Goal: Task Accomplishment & Management: Manage account settings

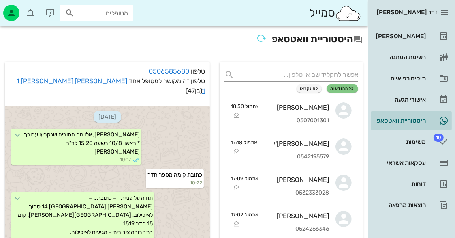
scroll to position [848, 0]
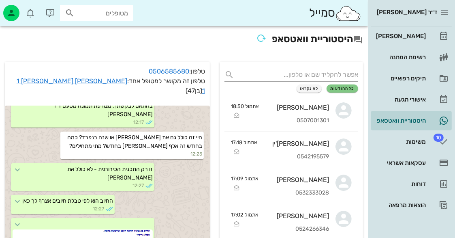
click at [111, 11] on input "מטופלים" at bounding box center [102, 13] width 52 height 11
type input "c"
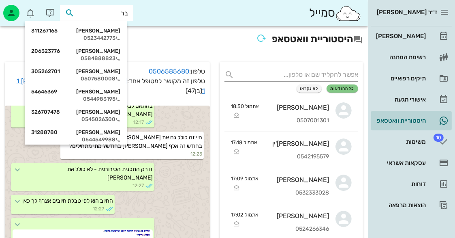
type input "[PERSON_NAME]"
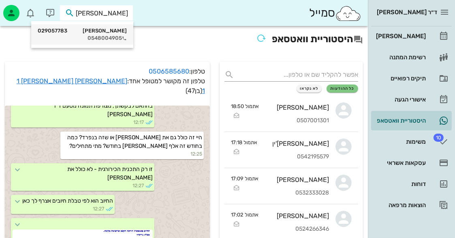
click at [115, 26] on div "[PERSON_NAME] 029057783 0548004905" at bounding box center [82, 34] width 89 height 20
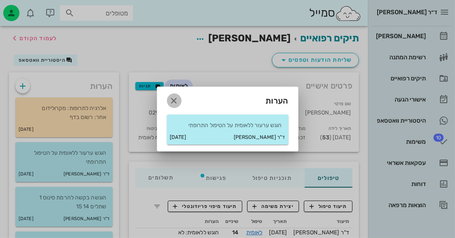
click at [175, 98] on icon "button" at bounding box center [174, 101] width 10 height 10
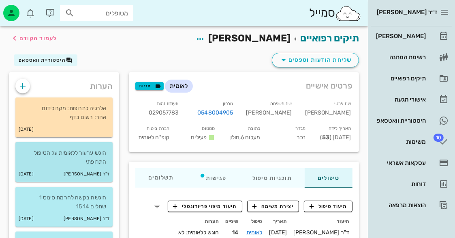
click at [71, 166] on div "ד"ר [PERSON_NAME] [DATE]" at bounding box center [63, 173] width 97 height 15
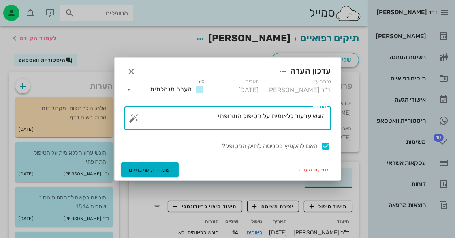
click at [201, 120] on textarea "הוגש ערעור ללאומית על הטיפול התרופתי" at bounding box center [231, 119] width 191 height 19
type textarea "הוגש ערעור ללאומית על הטיפול התרופתי - אושר"
click at [326, 142] on div at bounding box center [326, 146] width 14 height 14
checkbox input "false"
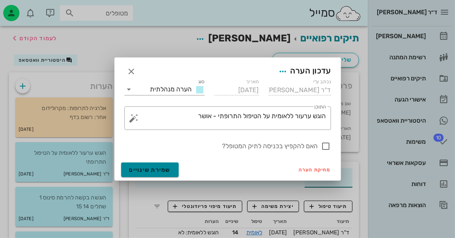
click at [173, 169] on button "שמירת שינויים" at bounding box center [150, 169] width 58 height 15
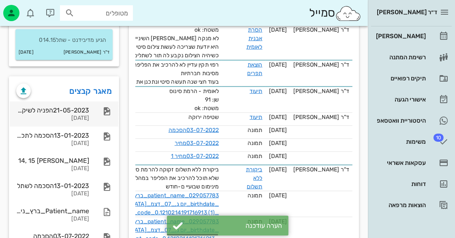
scroll to position [689, 0]
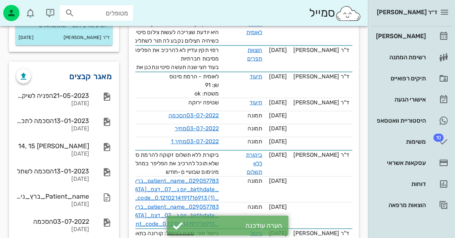
click at [88, 75] on link "מאגר קבצים" at bounding box center [91, 76] width 43 height 13
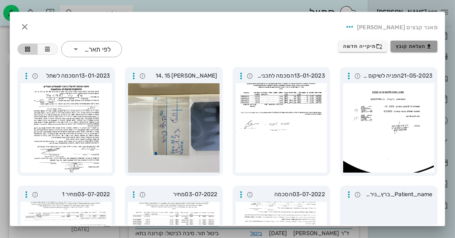
click at [400, 47] on span "העלאת קובץ" at bounding box center [414, 46] width 37 height 6
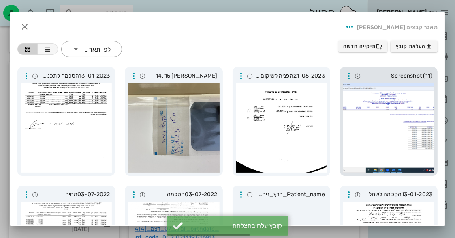
click at [410, 140] on div at bounding box center [388, 127] width 91 height 89
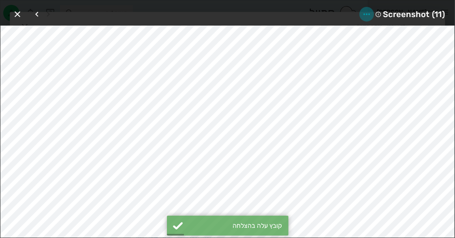
click at [368, 14] on icon "button" at bounding box center [367, 14] width 10 height 10
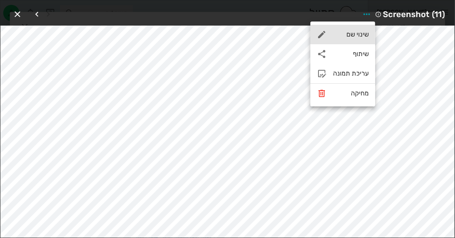
click at [360, 38] on div "שינוי שם" at bounding box center [351, 34] width 36 height 8
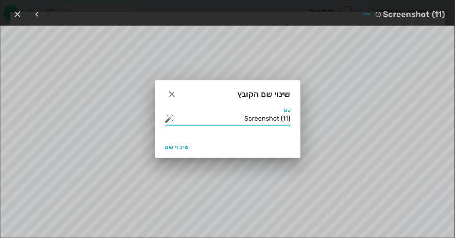
drag, startPoint x: 246, startPoint y: 122, endPoint x: 308, endPoint y: 130, distance: 63.3
click at [308, 130] on div "ד״ר [PERSON_NAME] רשימת המתנה תיקים רפואיים אישורי הגעה היסטוריית וואטסאפ 10 מש…" at bounding box center [227, 24] width 455 height 1426
click at [165, 120] on button "button" at bounding box center [170, 118] width 10 height 10
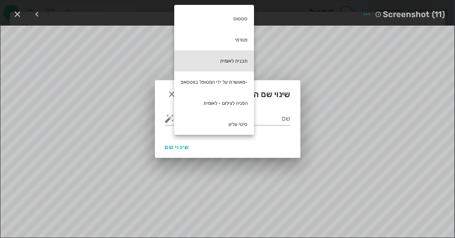
click at [215, 63] on div "תכנית לאומית" at bounding box center [214, 60] width 80 height 21
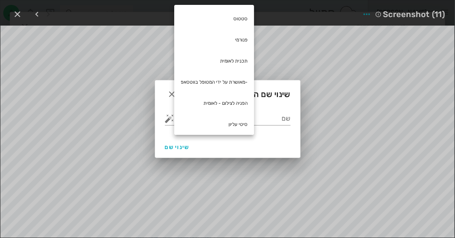
type input "תכנית לאומית"
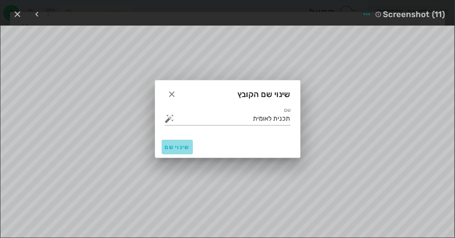
click at [181, 148] on span "שינוי שם" at bounding box center [177, 146] width 25 height 7
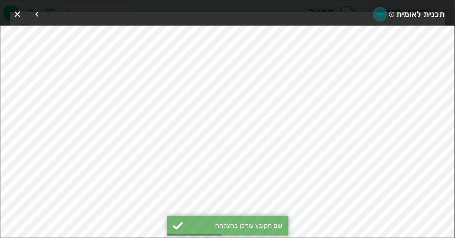
click at [379, 13] on icon "button" at bounding box center [380, 14] width 10 height 10
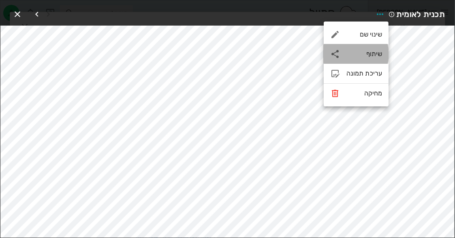
click at [368, 49] on div "שיתוף" at bounding box center [356, 53] width 65 height 19
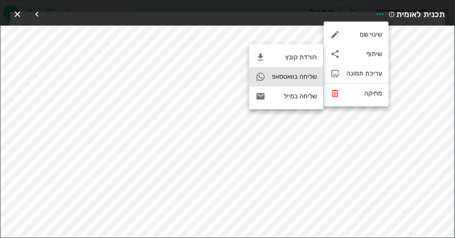
click at [279, 76] on div "שליחה בוואטסאפ" at bounding box center [294, 77] width 45 height 8
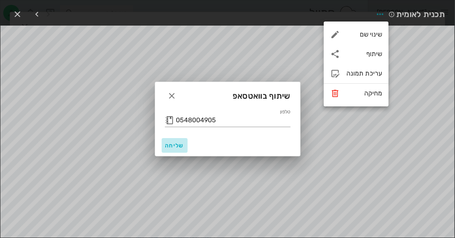
click at [169, 143] on span "שליחה" at bounding box center [174, 145] width 19 height 7
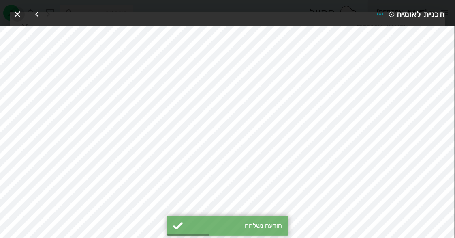
click at [17, 12] on icon "button" at bounding box center [18, 14] width 10 height 10
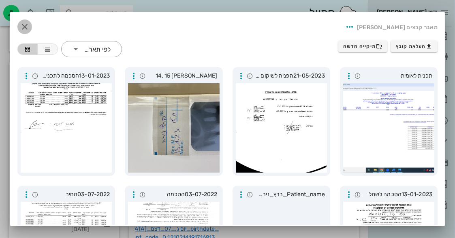
click at [30, 25] on icon "button" at bounding box center [25, 27] width 10 height 10
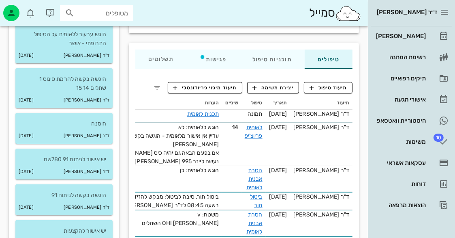
scroll to position [122, 0]
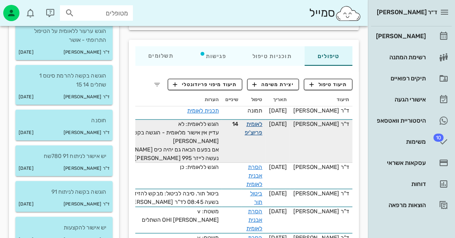
click at [263, 121] on link "לאומית פריוצ'יפ" at bounding box center [254, 127] width 18 height 15
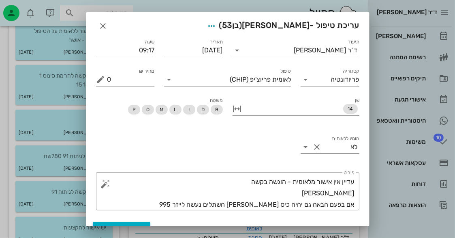
click at [306, 143] on icon at bounding box center [306, 147] width 10 height 10
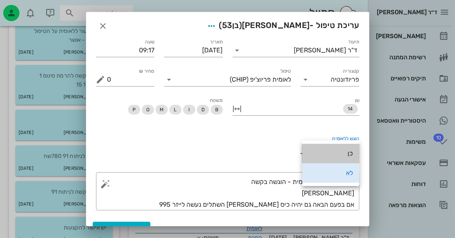
click at [340, 156] on div "כן" at bounding box center [331, 153] width 44 height 8
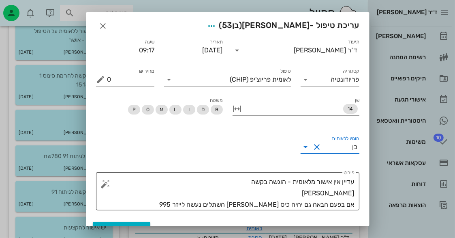
click at [244, 183] on textarea "עדיין אין אישור מלאומית - הוגשה בקשה [PERSON_NAME] אם בפעם הבאה גם יהיה כיס [PE…" at bounding box center [230, 193] width 247 height 34
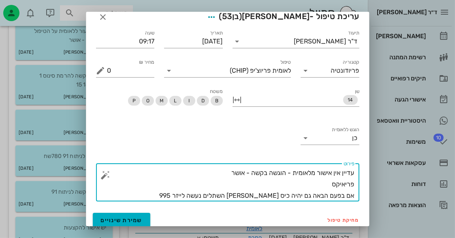
scroll to position [13, 0]
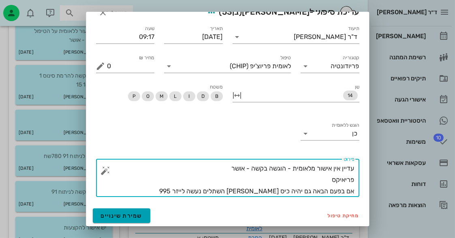
type textarea "עדיין אין אישור מלאומית - הוגשה בקשה - אושר פריאיקס אם בפעם הבאה גם יהיה כיס [P…"
click at [133, 210] on button "שמירת שינויים" at bounding box center [122, 215] width 58 height 15
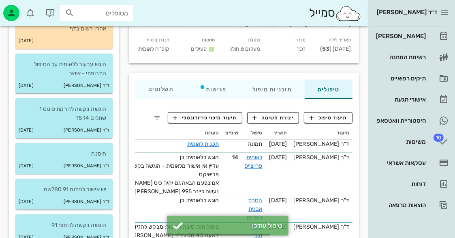
scroll to position [0, 0]
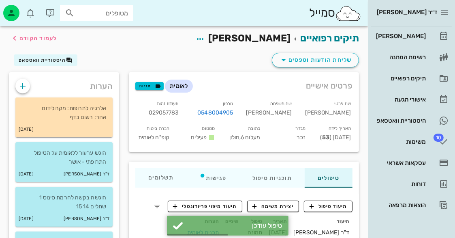
click at [179, 111] on span "029057783" at bounding box center [164, 112] width 30 height 7
copy span "029057783"
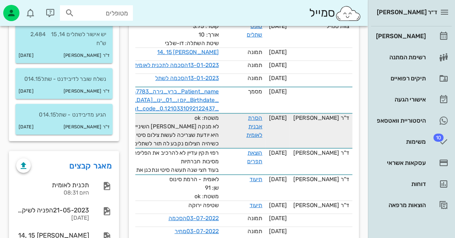
scroll to position [608, 0]
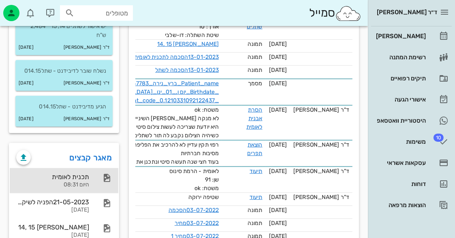
click at [100, 173] on div at bounding box center [103, 178] width 18 height 10
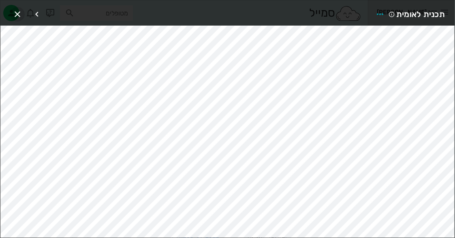
click at [22, 15] on span "button" at bounding box center [17, 14] width 15 height 10
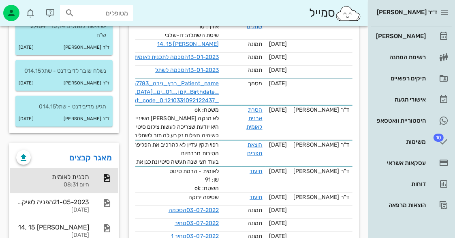
click at [96, 9] on input "מטופלים" at bounding box center [102, 13] width 52 height 11
type input "צימנ"
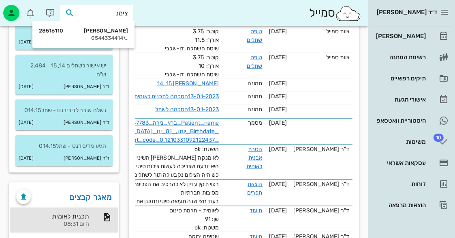
scroll to position [567, 0]
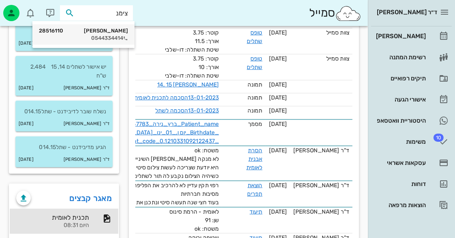
click at [105, 38] on div "0544334414" at bounding box center [83, 38] width 89 height 6
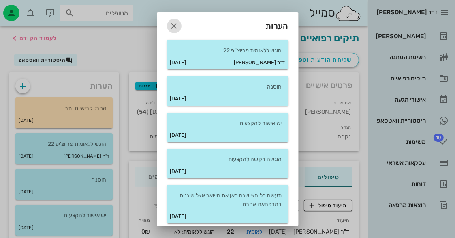
click at [179, 27] on icon "button" at bounding box center [174, 26] width 10 height 10
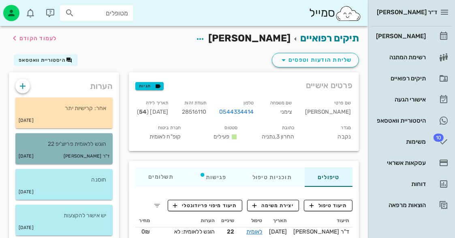
click at [86, 145] on p "הוגש ללאומית פריוצ'יפ 22" at bounding box center [64, 143] width 84 height 9
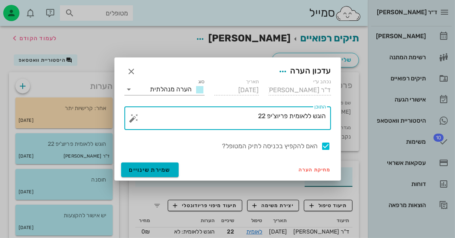
click at [193, 118] on textarea "הוגש ללאומית פריוצ'יפ 22" at bounding box center [231, 119] width 191 height 19
type textarea "הוגש ללאומית פריוצ'יפ 22 - אושר"
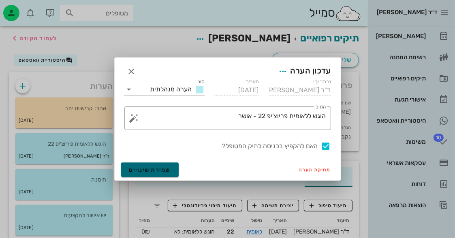
click at [175, 167] on button "שמירת שינויים" at bounding box center [150, 169] width 58 height 15
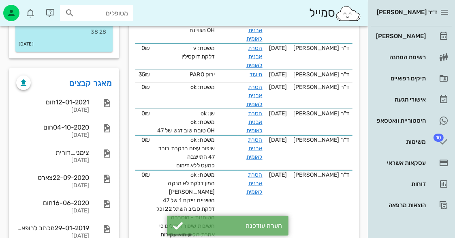
scroll to position [608, 0]
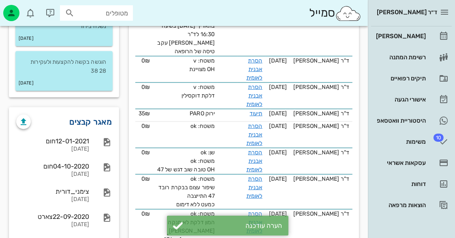
click at [95, 122] on link "מאגר קבצים" at bounding box center [91, 121] width 43 height 13
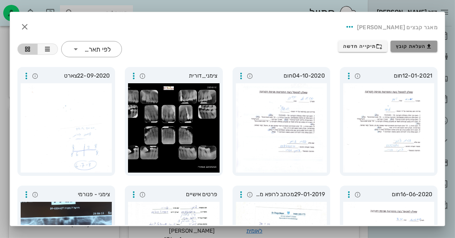
click at [427, 49] on icon "button" at bounding box center [429, 46] width 6 height 6
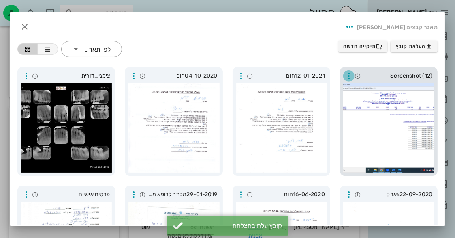
click at [350, 74] on icon "button" at bounding box center [349, 76] width 10 height 10
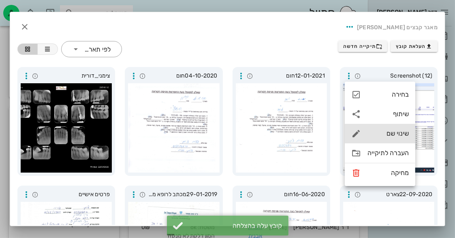
click at [397, 130] on div "שינוי שם" at bounding box center [388, 133] width 41 height 8
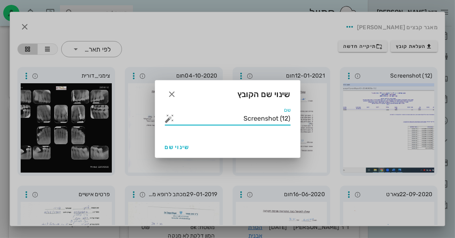
drag, startPoint x: 239, startPoint y: 120, endPoint x: 373, endPoint y: 143, distance: 136.2
click at [170, 117] on button "button" at bounding box center [170, 118] width 10 height 10
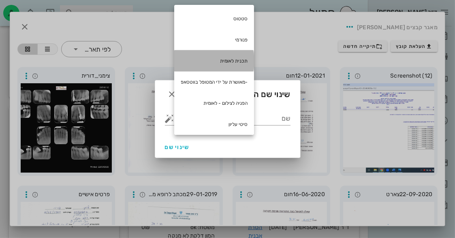
click at [222, 58] on div "תכנית לאומית" at bounding box center [214, 60] width 80 height 21
type input "תכנית לאומית"
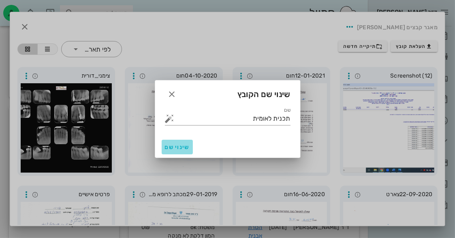
click at [168, 143] on button "שינוי שם" at bounding box center [177, 146] width 31 height 15
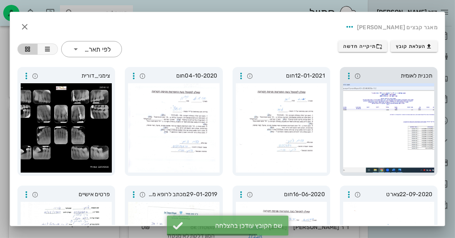
click at [406, 106] on div at bounding box center [388, 127] width 91 height 89
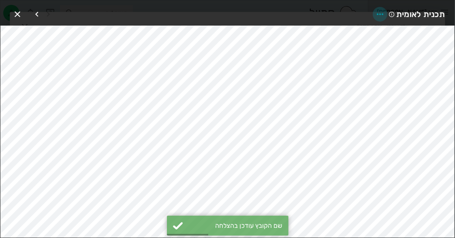
click at [379, 13] on icon "button" at bounding box center [380, 14] width 10 height 10
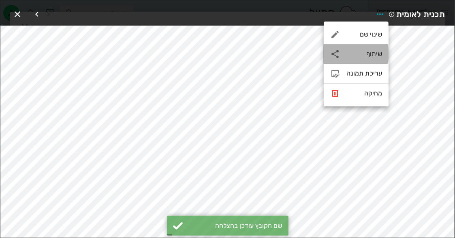
click at [364, 45] on div "שיתוף" at bounding box center [356, 53] width 65 height 19
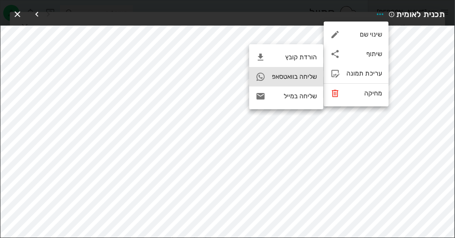
click at [306, 75] on div "שליחה בוואטסאפ" at bounding box center [294, 77] width 45 height 8
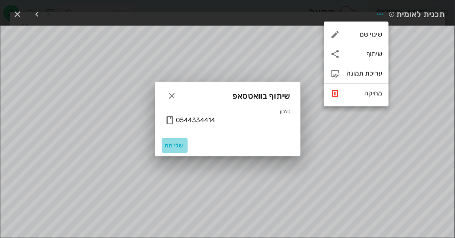
click at [176, 143] on span "שליחה" at bounding box center [174, 145] width 19 height 7
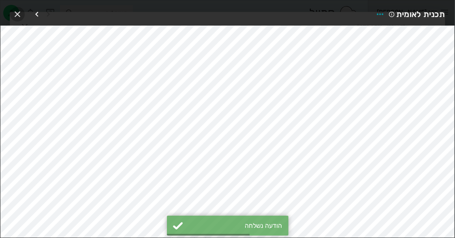
click at [15, 15] on icon "button" at bounding box center [18, 14] width 10 height 10
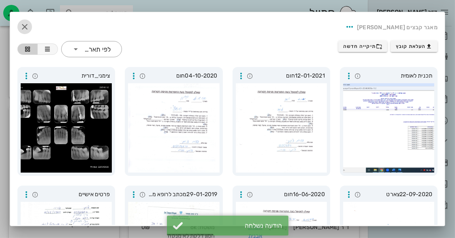
click at [27, 23] on icon "button" at bounding box center [25, 27] width 10 height 10
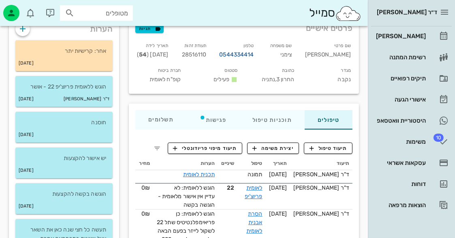
scroll to position [162, 0]
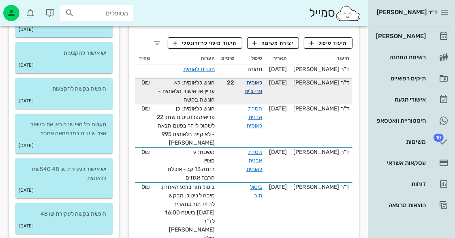
click at [263, 85] on link "לאומית פריוצ'יפ" at bounding box center [254, 86] width 18 height 15
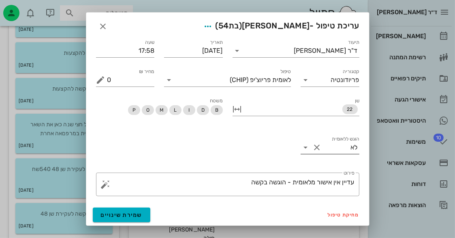
click at [331, 145] on input "הוגש ללאומית" at bounding box center [337, 147] width 28 height 13
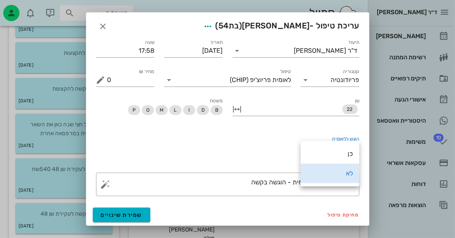
drag, startPoint x: 344, startPoint y: 158, endPoint x: 338, endPoint y: 156, distance: 5.6
click at [340, 156] on div "כן" at bounding box center [330, 153] width 46 height 17
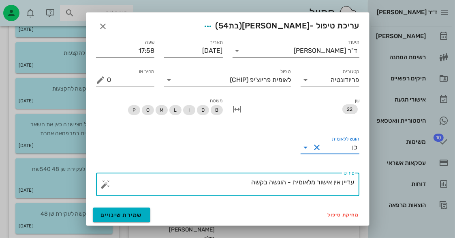
click at [242, 181] on textarea "עדיין אין אישור מלאומית - הוגשה בקשה" at bounding box center [230, 185] width 247 height 19
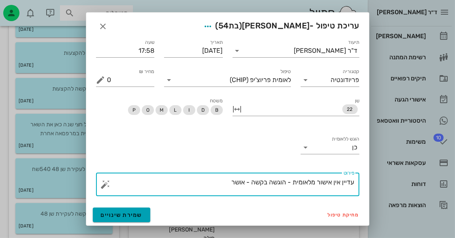
type textarea "עדיין אין אישור מלאומית - הוגשה בקשה - אושר"
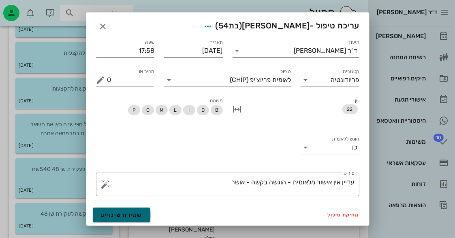
click at [116, 217] on span "שמירת שינויים" at bounding box center [122, 214] width 42 height 7
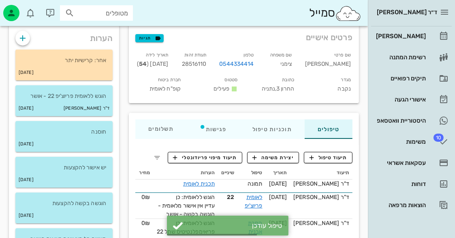
scroll to position [0, 0]
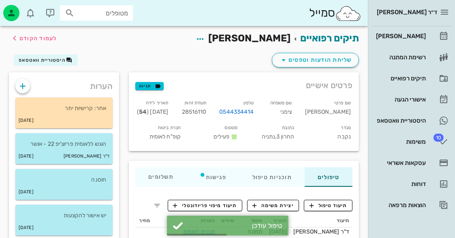
click at [207, 111] on span "28516110" at bounding box center [194, 111] width 25 height 7
copy span "28516110"
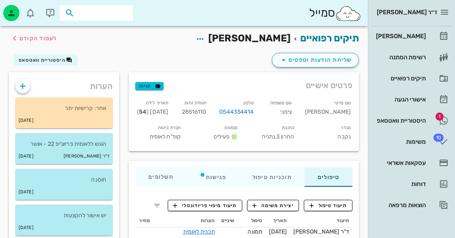
click at [110, 17] on input "text" at bounding box center [102, 13] width 52 height 11
type input "[PERSON_NAME]"
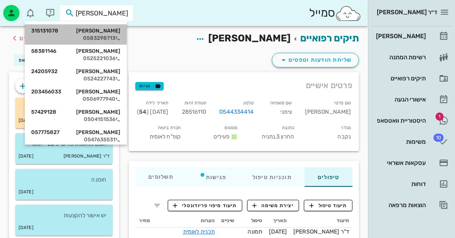
click at [107, 32] on div "[PERSON_NAME] 315131078" at bounding box center [75, 31] width 89 height 6
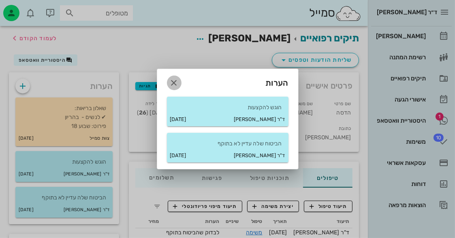
click at [176, 82] on icon "button" at bounding box center [174, 83] width 10 height 10
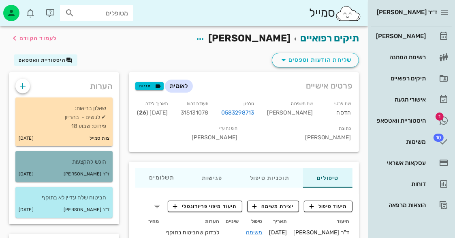
click at [89, 160] on p "הוגש להקצעות" at bounding box center [64, 161] width 84 height 9
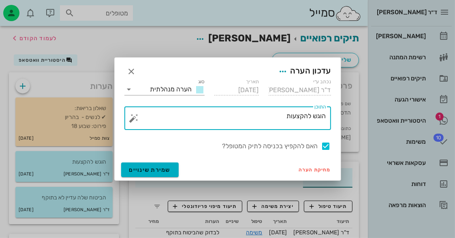
drag, startPoint x: 211, startPoint y: 120, endPoint x: 218, endPoint y: 120, distance: 7.7
click at [212, 120] on textarea "הוגש להקצעות" at bounding box center [231, 119] width 191 height 19
type textarea "הוגש להקצעות - אושר"
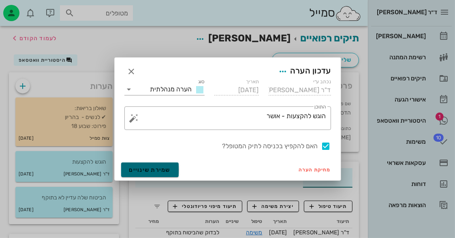
click at [169, 165] on button "שמירת שינויים" at bounding box center [150, 169] width 58 height 15
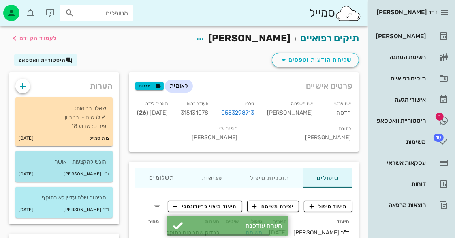
drag, startPoint x: 90, startPoint y: 173, endPoint x: 97, endPoint y: 169, distance: 8.6
click at [92, 171] on small "ד"ר [PERSON_NAME]" at bounding box center [87, 173] width 46 height 9
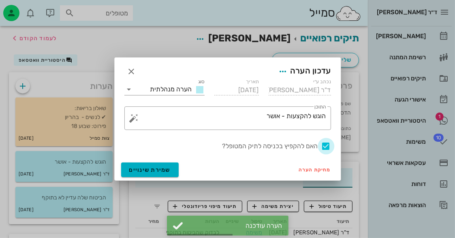
drag, startPoint x: 328, startPoint y: 147, endPoint x: 324, endPoint y: 147, distance: 4.5
click at [328, 147] on div at bounding box center [326, 146] width 14 height 14
checkbox input "false"
click at [163, 169] on span "שמירת שינויים" at bounding box center [150, 169] width 42 height 7
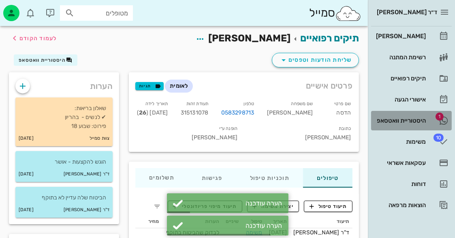
click at [439, 119] on span "1" at bounding box center [440, 116] width 8 height 8
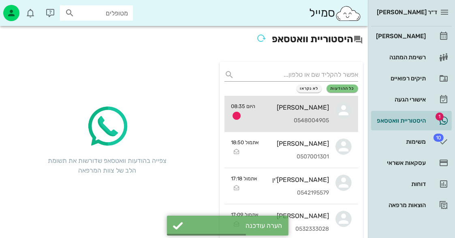
click at [346, 119] on link "[PERSON_NAME] 0548004905 היום 08:35" at bounding box center [292, 114] width 134 height 36
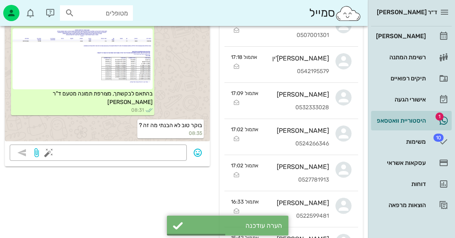
scroll to position [203, 0]
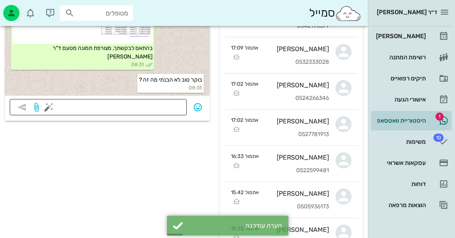
click at [147, 103] on textarea at bounding box center [116, 107] width 132 height 13
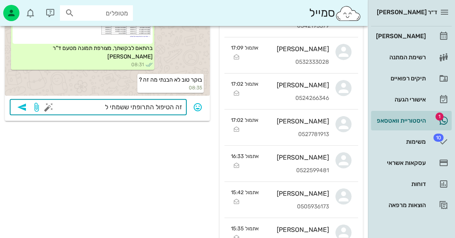
type textarea "זה הטיפול התרופתי ששמתי לך"
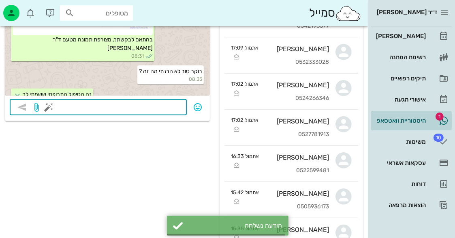
scroll to position [371, 0]
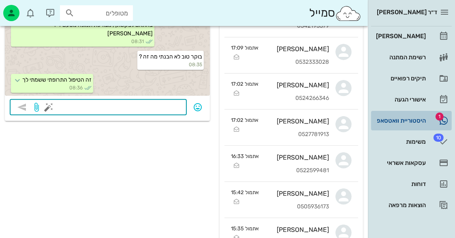
click at [424, 122] on div "היסטוריית וואטסאפ" at bounding box center [400, 120] width 51 height 6
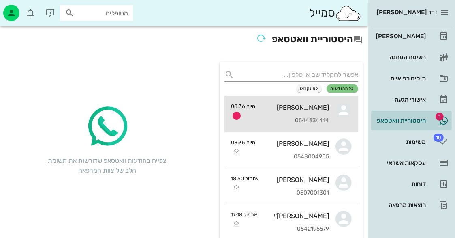
click at [328, 107] on div "[PERSON_NAME]" at bounding box center [295, 107] width 67 height 8
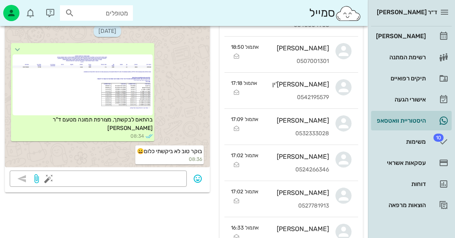
scroll to position [203, 0]
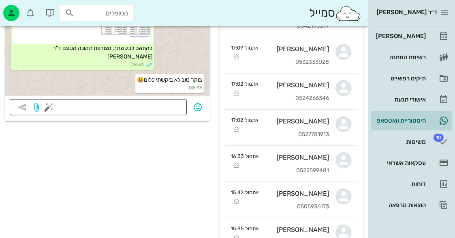
click at [158, 103] on textarea at bounding box center [116, 107] width 132 height 13
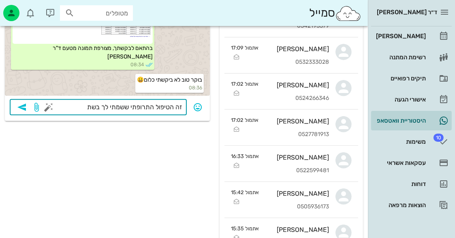
type textarea "זה הטיפול התרופתי ששמתי לך בשתל"
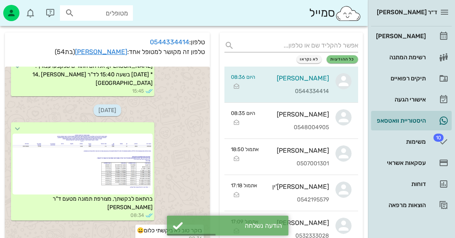
scroll to position [0, 0]
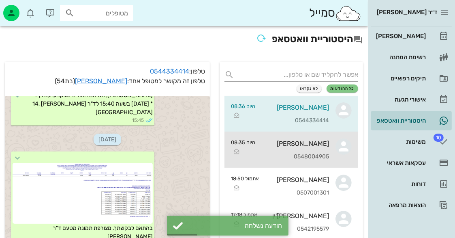
click at [321, 152] on div "[PERSON_NAME] 0548004905" at bounding box center [295, 150] width 67 height 36
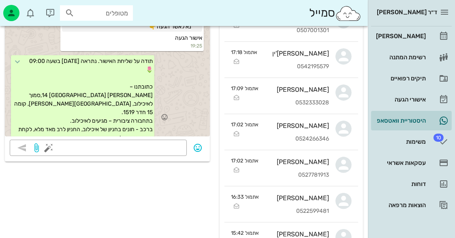
scroll to position [249, 0]
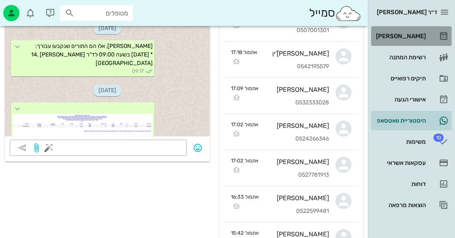
click at [400, 36] on div "[PERSON_NAME]" at bounding box center [400, 36] width 51 height 6
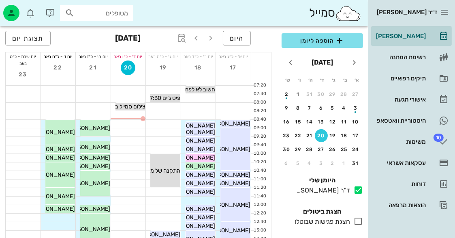
drag, startPoint x: 107, startPoint y: 22, endPoint x: 107, endPoint y: 13, distance: 9.3
click at [108, 22] on div "סמייל מטופלים" at bounding box center [184, 13] width 368 height 26
click at [108, 9] on input "מטופלים" at bounding box center [102, 13] width 52 height 11
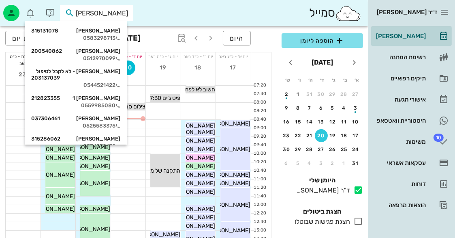
type input "הדסה"
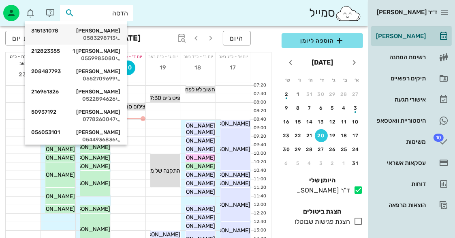
click at [96, 38] on div "0583298713" at bounding box center [75, 38] width 89 height 6
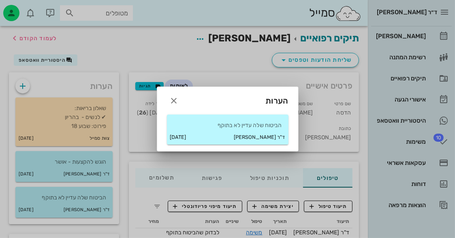
click at [193, 132] on div "ד"ר [PERSON_NAME] [DATE]" at bounding box center [228, 137] width 122 height 14
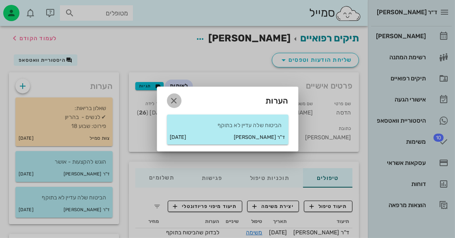
click at [177, 96] on icon "button" at bounding box center [174, 101] width 10 height 10
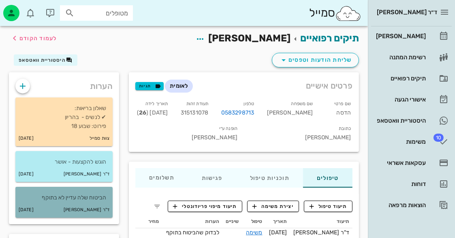
drag, startPoint x: 96, startPoint y: 206, endPoint x: 104, endPoint y: 198, distance: 11.2
click at [99, 205] on small "ד"ר [PERSON_NAME]" at bounding box center [87, 209] width 46 height 9
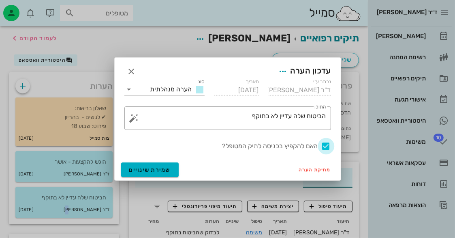
click at [325, 147] on div at bounding box center [326, 146] width 14 height 14
checkbox input "false"
click at [153, 171] on span "שמירת שינויים" at bounding box center [150, 169] width 42 height 7
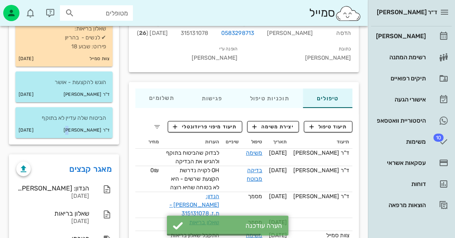
scroll to position [81, 0]
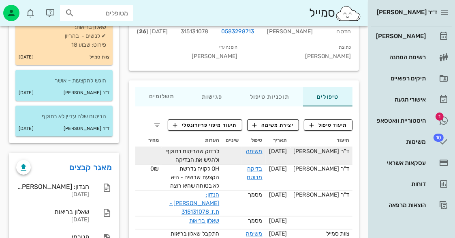
drag, startPoint x: 262, startPoint y: 152, endPoint x: 258, endPoint y: 154, distance: 4.7
click at [261, 153] on div "משימה" at bounding box center [253, 151] width 17 height 9
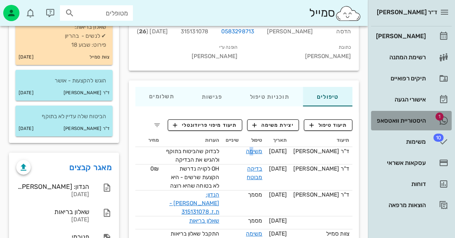
click at [418, 124] on div "היסטוריית וואטסאפ" at bounding box center [400, 120] width 51 height 13
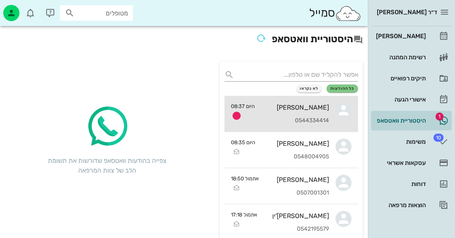
click at [293, 101] on div "[PERSON_NAME] 0544334414" at bounding box center [295, 114] width 68 height 36
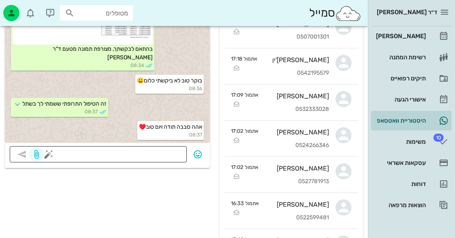
scroll to position [162, 0]
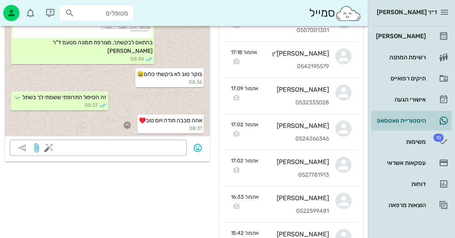
click at [128, 123] on icon "button" at bounding box center [127, 124] width 7 height 7
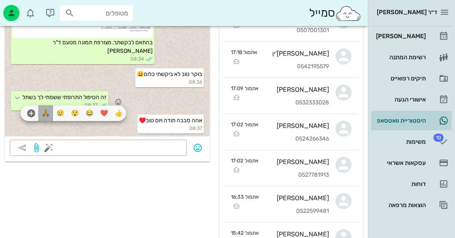
click at [42, 111] on div "🙏" at bounding box center [46, 112] width 15 height 15
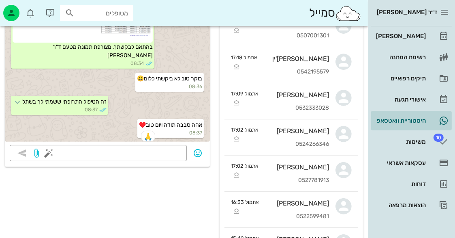
scroll to position [41, 0]
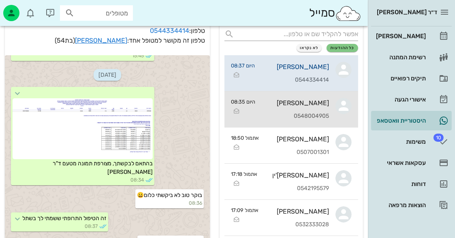
click at [337, 100] on icon at bounding box center [344, 106] width 16 height 16
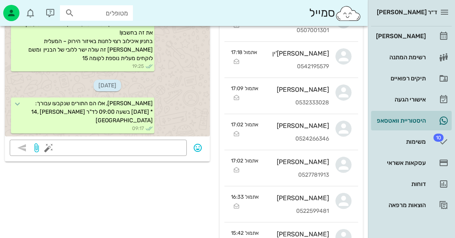
scroll to position [168, 0]
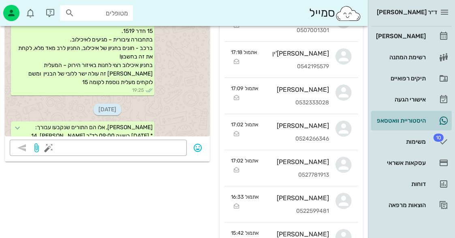
click at [120, 10] on input "מטופלים" at bounding box center [102, 13] width 52 height 11
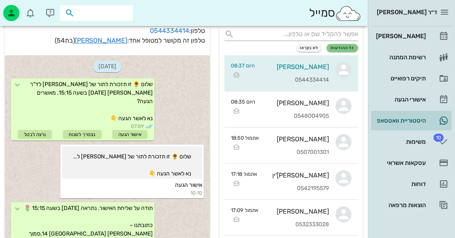
scroll to position [370, 0]
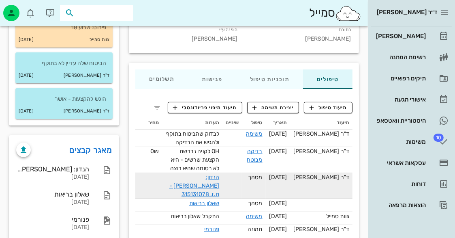
scroll to position [113, 0]
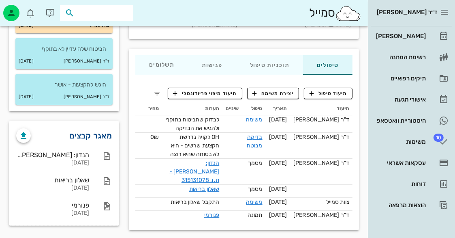
click at [94, 132] on link "מאגר קבצים" at bounding box center [91, 135] width 43 height 13
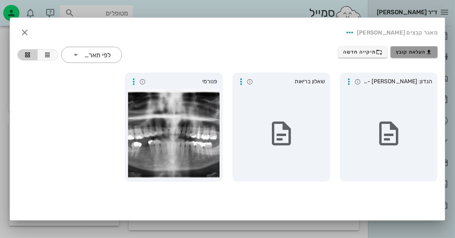
click at [409, 52] on span "העלאת קובץ" at bounding box center [414, 52] width 37 height 6
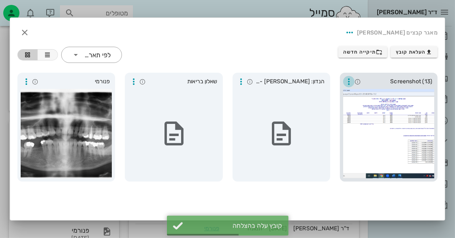
click at [350, 81] on icon "button" at bounding box center [349, 82] width 10 height 10
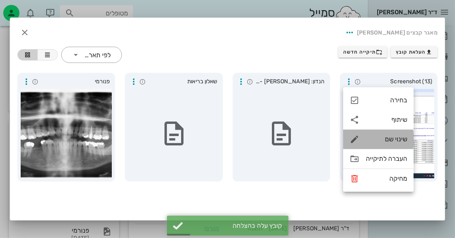
click at [396, 139] on div "שינוי שם" at bounding box center [386, 139] width 41 height 8
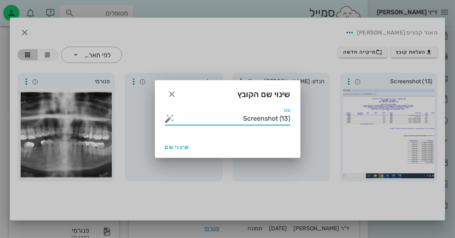
drag, startPoint x: 242, startPoint y: 114, endPoint x: 331, endPoint y: 133, distance: 91.7
click at [332, 135] on div "ד״ר [PERSON_NAME] רשימת המתנה תיקים רפואיים אישורי הגעה היסטוריית וואטסאפ 10 מש…" at bounding box center [227, 75] width 455 height 376
click at [171, 119] on button "button" at bounding box center [170, 118] width 10 height 10
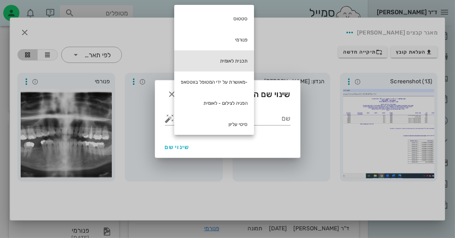
click at [220, 66] on div "תכנית לאומית" at bounding box center [214, 60] width 80 height 21
type input "תכנית לאומית"
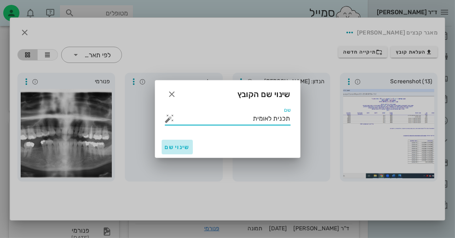
click at [177, 150] on span "שינוי שם" at bounding box center [177, 146] width 25 height 7
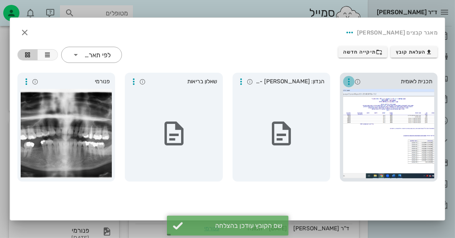
click at [349, 81] on icon "button" at bounding box center [349, 82] width 10 height 10
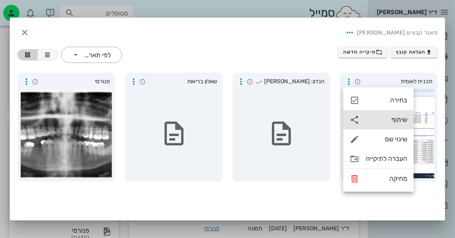
click at [394, 120] on div "שיתוף" at bounding box center [386, 120] width 41 height 8
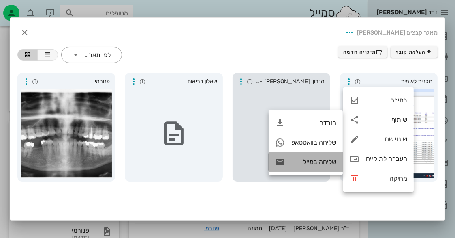
click at [322, 159] on div "שליחה במייל" at bounding box center [313, 162] width 45 height 8
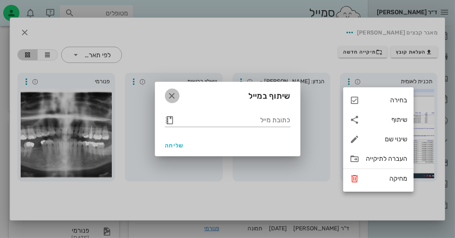
click at [176, 97] on icon "button" at bounding box center [172, 96] width 10 height 10
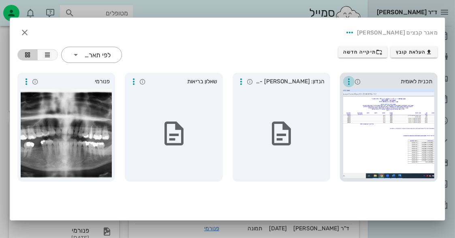
click at [349, 79] on icon "button" at bounding box center [349, 82] width 10 height 10
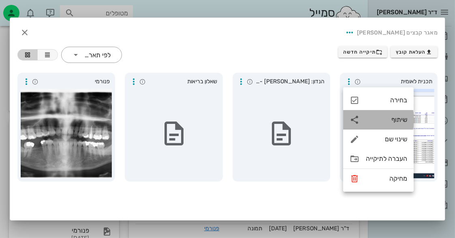
click at [374, 117] on div "שיתוף" at bounding box center [386, 120] width 41 height 8
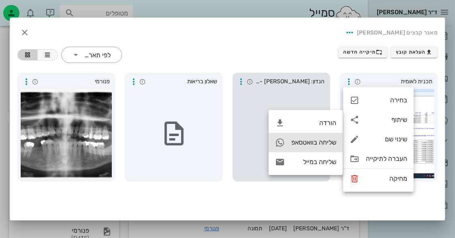
click at [327, 140] on div "שליחה בוואטסאפ" at bounding box center [313, 142] width 45 height 8
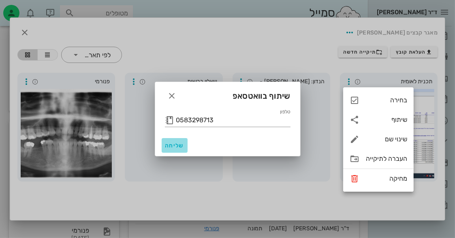
click at [171, 146] on span "שליחה" at bounding box center [174, 145] width 19 height 7
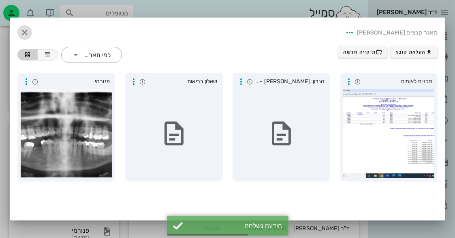
click at [28, 30] on icon "button" at bounding box center [25, 33] width 10 height 10
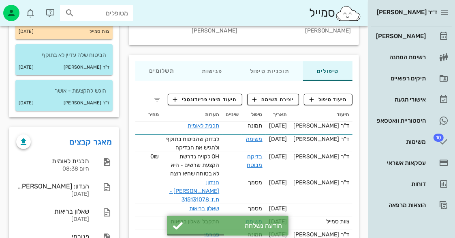
scroll to position [0, 0]
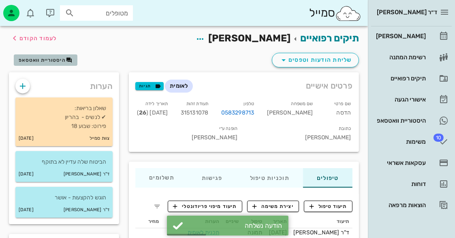
click at [55, 62] on span "היסטוריית וואטסאפ" at bounding box center [46, 60] width 54 height 6
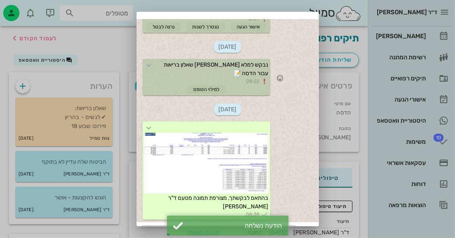
scroll to position [54, 0]
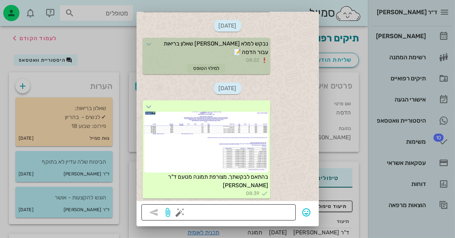
click at [185, 213] on button "button" at bounding box center [181, 212] width 10 height 10
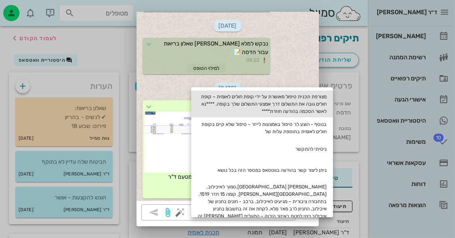
click at [277, 113] on div "מצורפת תכנית טיפול מאושרת על ידי קופת חולים לאומית – קופת חולים גובה את התשלום …" at bounding box center [262, 103] width 142 height 27
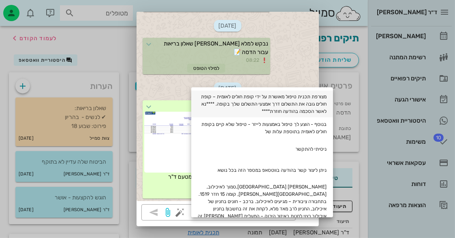
type textarea "מצורפת תכנית טיפול מאושרת על ידי קופת חולים לאומית – קופת חולים גובה את התשלום …"
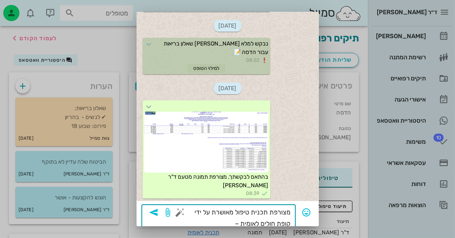
scroll to position [107, 0]
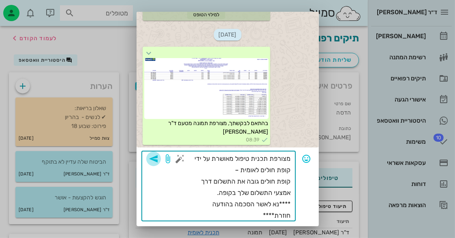
click at [157, 154] on icon "button" at bounding box center [154, 159] width 10 height 10
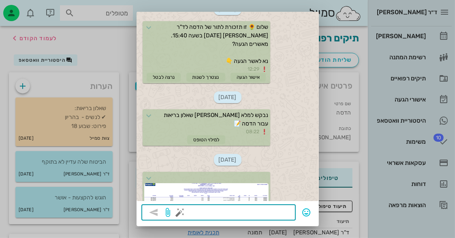
scroll to position [137, 0]
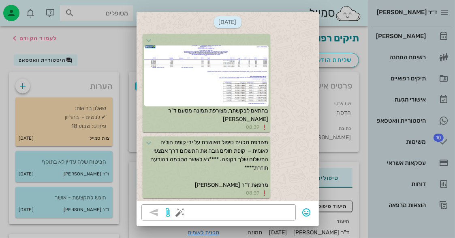
click at [106, 45] on div at bounding box center [227, 119] width 455 height 238
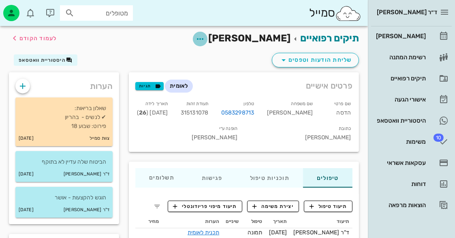
click at [205, 35] on icon "button" at bounding box center [200, 39] width 10 height 10
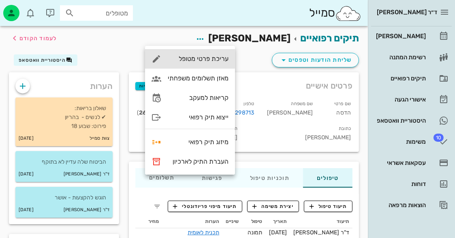
click at [218, 54] on div "עריכת פרטי מטופל" at bounding box center [190, 58] width 90 height 19
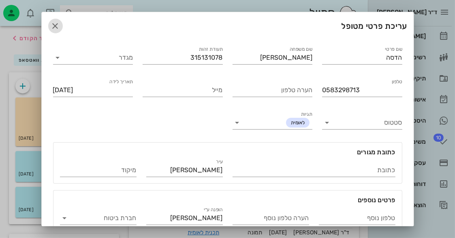
click at [60, 24] on icon "button" at bounding box center [56, 26] width 10 height 10
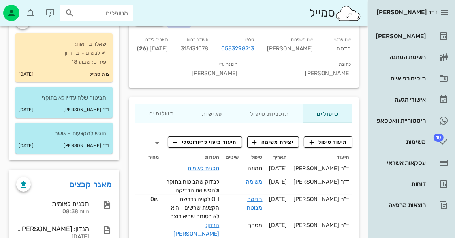
scroll to position [138, 0]
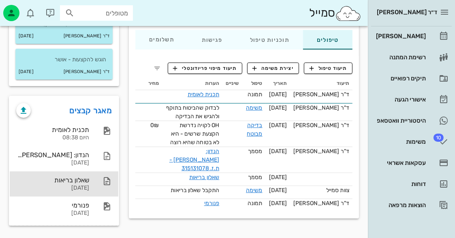
click at [97, 180] on div at bounding box center [103, 181] width 18 height 10
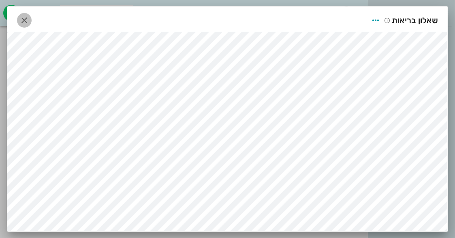
click at [21, 17] on icon "button" at bounding box center [24, 20] width 10 height 10
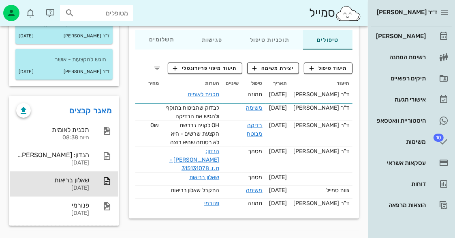
click at [90, 13] on input "מטופלים" at bounding box center [102, 13] width 52 height 11
type input "[PERSON_NAME]"
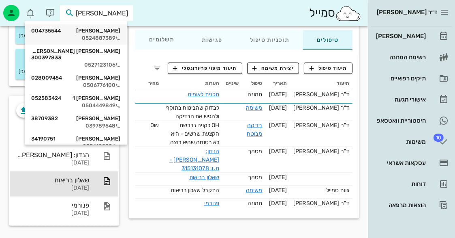
click at [100, 39] on div "0524887389" at bounding box center [75, 38] width 89 height 6
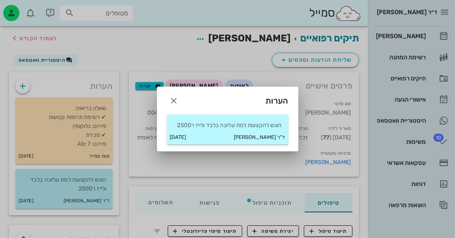
click at [206, 126] on p "הוגש להקצעות לסת עליונה בלבד ולייז ר2500" at bounding box center [227, 125] width 109 height 9
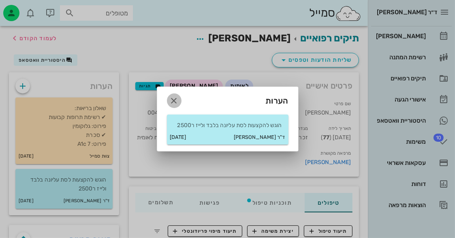
click at [173, 98] on icon "button" at bounding box center [174, 101] width 10 height 10
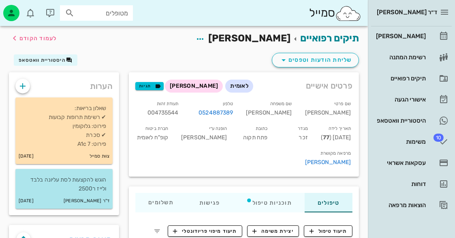
click at [92, 171] on div "הוגש להקצעות לסת עליונה בלבד ולייז ר2500" at bounding box center [63, 181] width 97 height 24
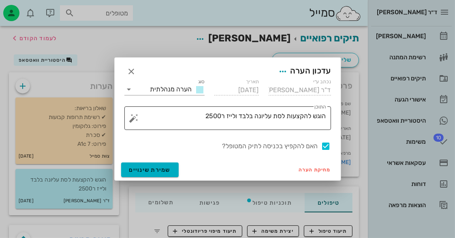
click at [206, 117] on textarea "הוגש להקצעות לסת עליונה בלבד ולייז ר2500" at bounding box center [231, 119] width 191 height 19
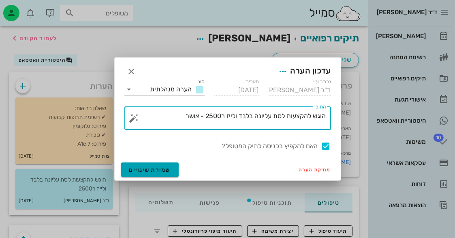
type textarea "הוגש להקצעות לסת עליונה בלבד ולייז ר2500 - אושר"
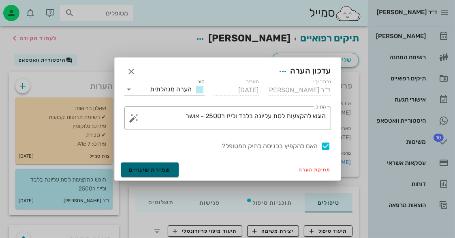
click at [169, 169] on span "שמירת שינויים" at bounding box center [150, 169] width 42 height 7
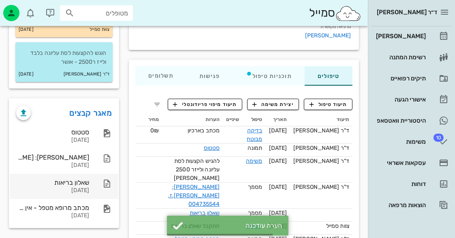
scroll to position [129, 0]
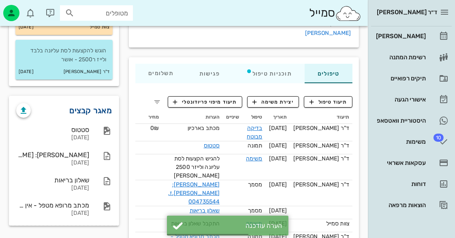
click at [96, 111] on link "מאגר קבצים" at bounding box center [91, 110] width 43 height 13
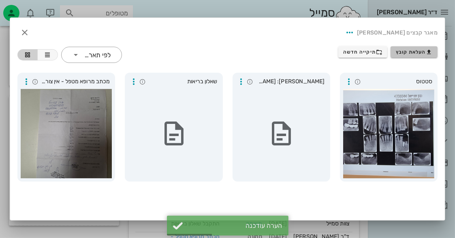
click at [421, 53] on span "העלאת קובץ" at bounding box center [414, 52] width 37 height 6
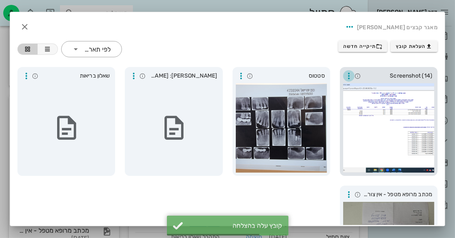
click at [351, 77] on icon "button" at bounding box center [349, 76] width 10 height 10
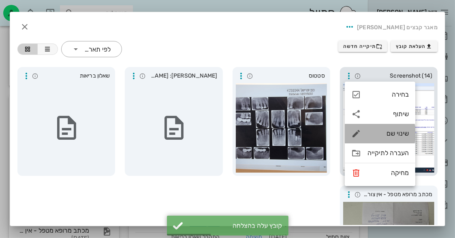
click at [386, 130] on div "שינוי שם" at bounding box center [388, 133] width 41 height 8
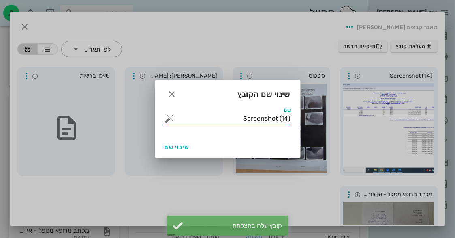
drag, startPoint x: 243, startPoint y: 118, endPoint x: 316, endPoint y: 120, distance: 73.0
click at [316, 120] on div "ד״ר [PERSON_NAME] רשימת המתנה תיקים רפואיים אישורי הגעה היסטוריית וואטסאפ 10 מש…" at bounding box center [227, 76] width 455 height 411
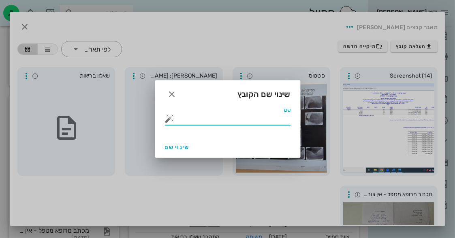
click at [165, 117] on button "button" at bounding box center [170, 118] width 10 height 10
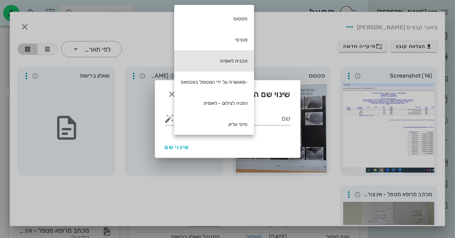
click at [231, 62] on div "תכנית לאומית" at bounding box center [214, 60] width 80 height 21
type input "תכנית לאומית"
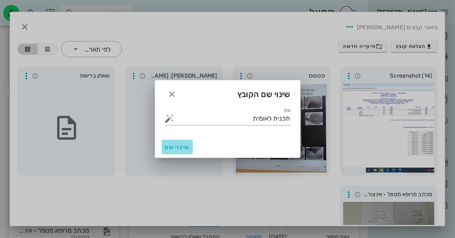
click at [182, 147] on span "שינוי שם" at bounding box center [177, 146] width 25 height 7
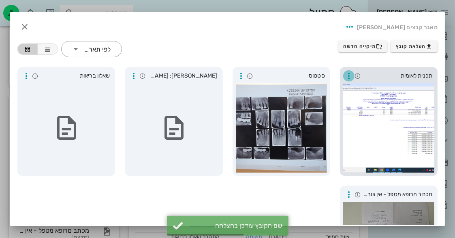
click at [348, 75] on icon "button" at bounding box center [349, 76] width 10 height 10
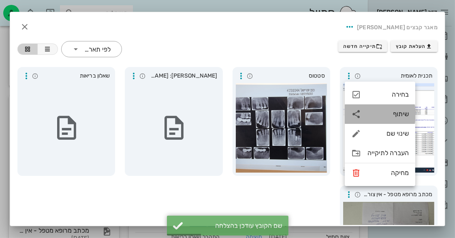
click at [400, 117] on div "שיתוף" at bounding box center [388, 114] width 41 height 8
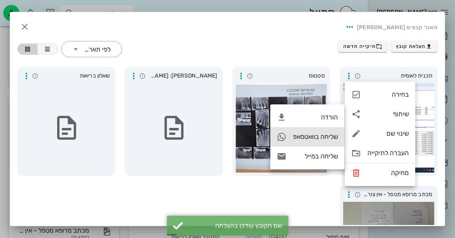
click at [324, 133] on div "שליחה בוואטסאפ" at bounding box center [315, 137] width 45 height 8
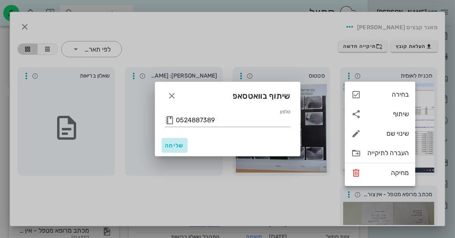
click at [176, 147] on span "שליחה" at bounding box center [174, 145] width 19 height 7
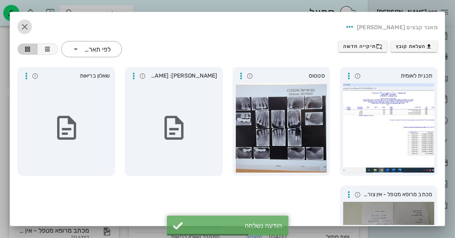
click at [30, 26] on icon "button" at bounding box center [25, 27] width 10 height 10
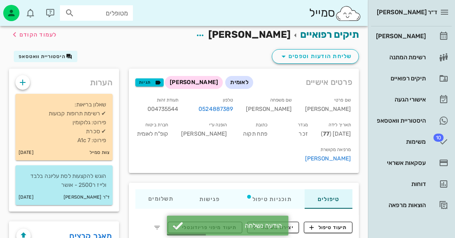
scroll to position [0, 0]
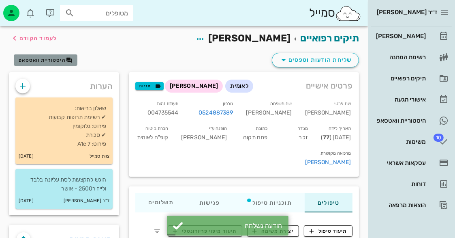
click at [53, 57] on span "היסטוריית וואטסאפ" at bounding box center [42, 60] width 47 height 6
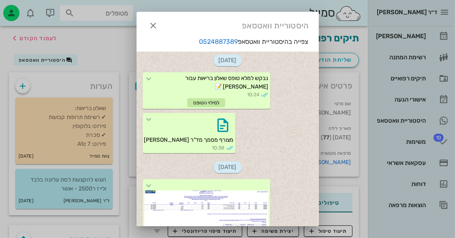
scroll to position [54, 0]
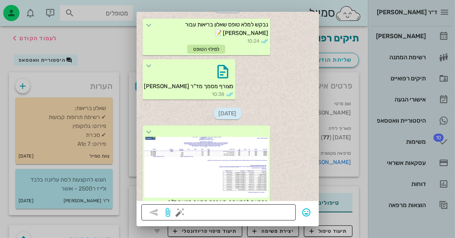
click at [184, 213] on button "button" at bounding box center [181, 212] width 10 height 10
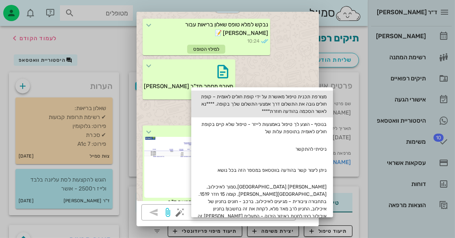
click at [306, 111] on div "מצורפת תכנית טיפול מאושרת על ידי קופת חולים לאומית – קופת חולים גובה את התשלום …" at bounding box center [262, 103] width 142 height 27
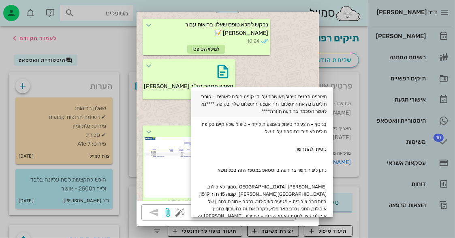
type textarea "מצורפת תכנית טיפול מאושרת על ידי קופת חולים לאומית – קופת חולים גובה את התשלום …"
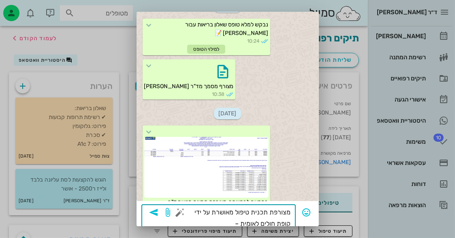
scroll to position [107, 0]
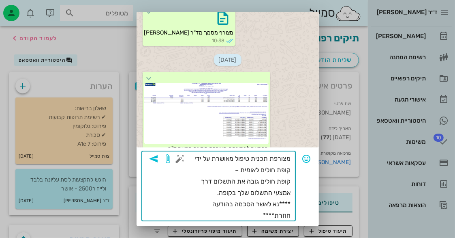
drag, startPoint x: 256, startPoint y: 213, endPoint x: 297, endPoint y: 158, distance: 69.0
click at [297, 158] on div "​ מצורפת תכנית טיפול מאושרת על ידי קופת חולים לאומית – קופת חולים גובה את התשלו…" at bounding box center [227, 185] width 173 height 71
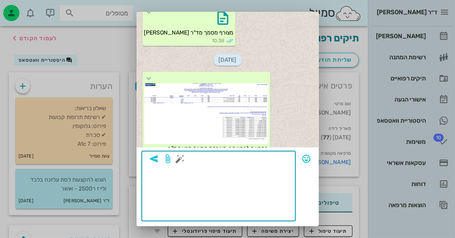
scroll to position [54, 0]
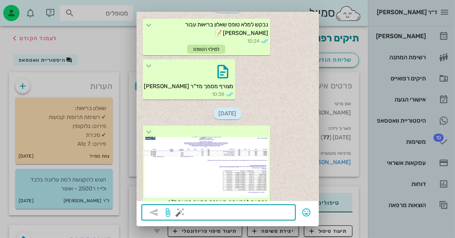
drag, startPoint x: 185, startPoint y: 212, endPoint x: 186, endPoint y: 208, distance: 4.4
click at [184, 212] on button "button" at bounding box center [181, 212] width 10 height 10
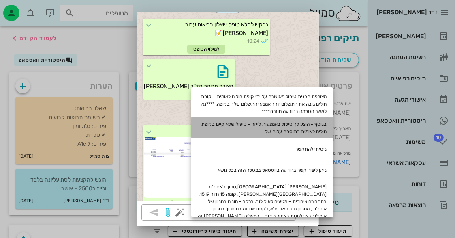
click at [305, 122] on div "בנוסף - הוצע לך טיפול באמצעות לייזר - טיפול שלא קיים בקופת חולים לאומית בתוספת …" at bounding box center [262, 127] width 142 height 21
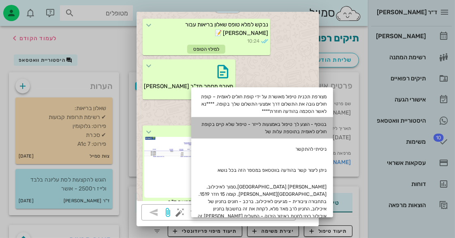
scroll to position [73, 0]
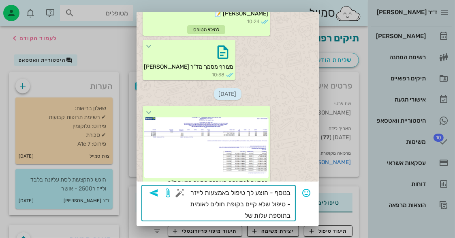
click at [277, 203] on textarea "בנוסף - הוצע לך טיפול באמצעות לייזר - טיפול שלא קיים בקופת חולים לאומית בתוספת …" at bounding box center [236, 204] width 109 height 34
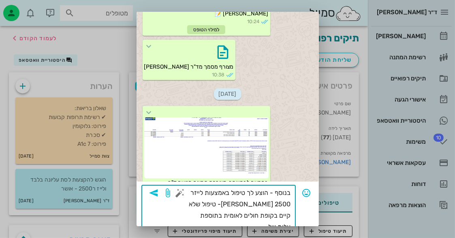
type textarea "בנוסף - הוצע לך טיפול באמצעות לייזר 2500 [PERSON_NAME] - טיפול שלא קיים בקופת ח…"
click at [155, 188] on icon "button" at bounding box center [154, 193] width 10 height 10
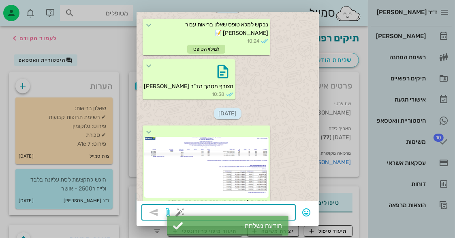
scroll to position [696, 0]
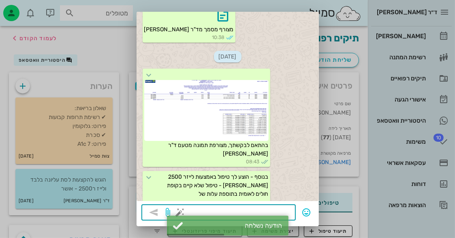
click at [185, 212] on button "button" at bounding box center [181, 212] width 10 height 10
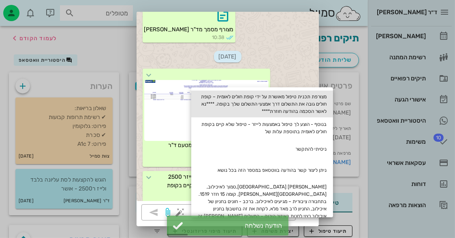
click at [289, 101] on div "מצורפת תכנית טיפול מאושרת על ידי קופת חולים לאומית – קופת חולים גובה את התשלום …" at bounding box center [262, 103] width 142 height 27
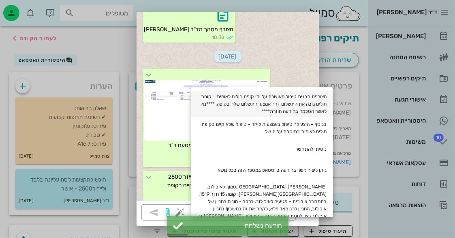
type textarea "מצורפת תכנית טיפול מאושרת על ידי קופת חולים לאומית – קופת חולים גובה את התשלום …"
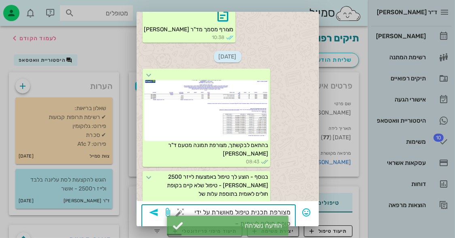
scroll to position [107, 0]
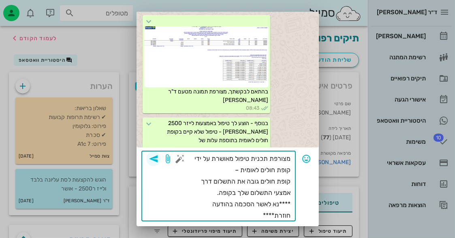
click at [158, 162] on icon "button" at bounding box center [154, 159] width 10 height 10
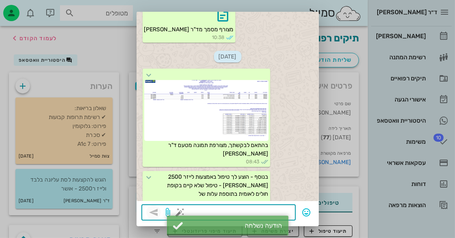
scroll to position [762, 0]
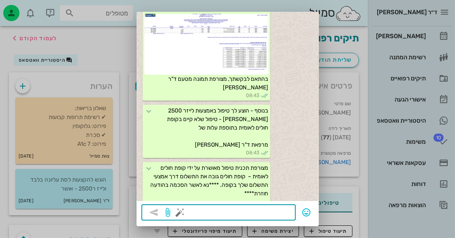
click at [62, 62] on div at bounding box center [227, 119] width 455 height 238
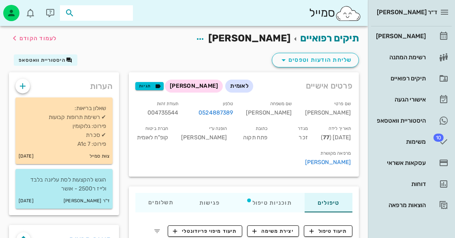
click at [106, 12] on input "text" at bounding box center [102, 13] width 52 height 11
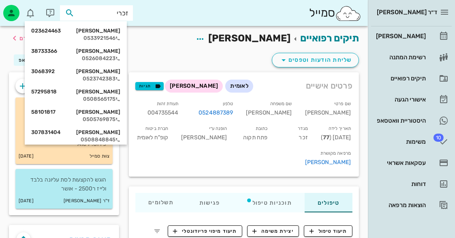
type input "[PERSON_NAME]"
click at [120, 35] on div "0533921546" at bounding box center [75, 38] width 89 height 6
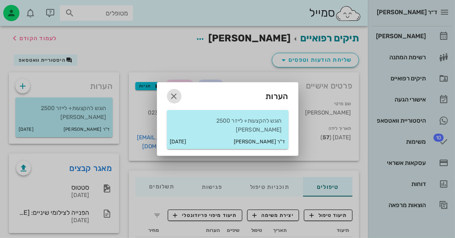
click at [176, 101] on icon "button" at bounding box center [174, 96] width 10 height 10
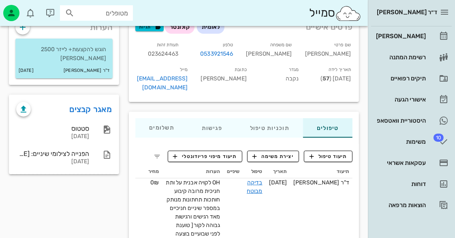
scroll to position [110, 0]
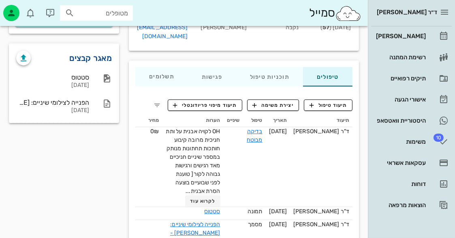
click at [108, 51] on link "מאגר קבצים" at bounding box center [91, 57] width 43 height 13
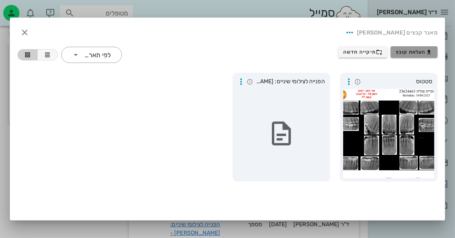
click at [434, 55] on button "העלאת קובץ" at bounding box center [414, 51] width 47 height 11
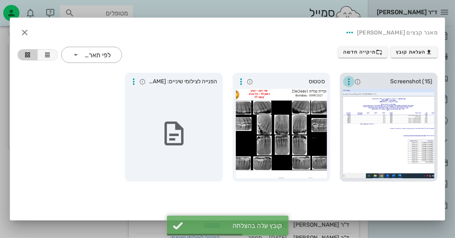
click at [350, 81] on icon "button" at bounding box center [349, 82] width 10 height 10
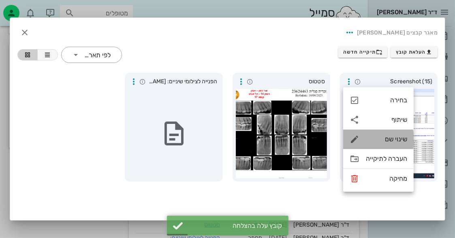
click at [394, 141] on div "שינוי שם" at bounding box center [386, 139] width 41 height 8
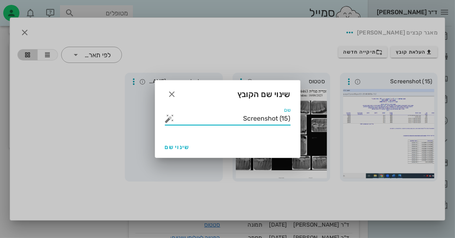
drag, startPoint x: 231, startPoint y: 116, endPoint x: 405, endPoint y: 129, distance: 174.3
click at [404, 129] on div "ד״ר [PERSON_NAME] רשימת המתנה תיקים רפואיים אישורי הגעה היסטוריית וואטסאפ 10 מש…" at bounding box center [227, 84] width 455 height 388
click at [171, 119] on button "button" at bounding box center [170, 118] width 10 height 10
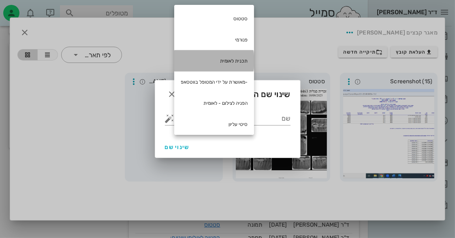
click at [210, 58] on div "תכנית לאומית" at bounding box center [214, 60] width 80 height 21
type input "תכנית לאומית"
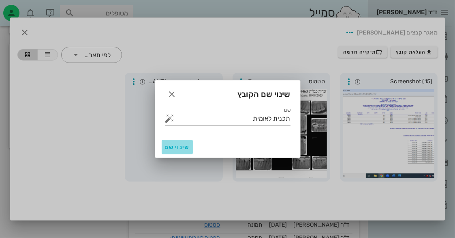
click at [169, 145] on span "שינוי שם" at bounding box center [177, 146] width 25 height 7
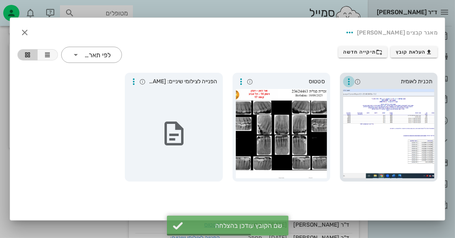
click at [349, 81] on icon "button" at bounding box center [349, 82] width 10 height 10
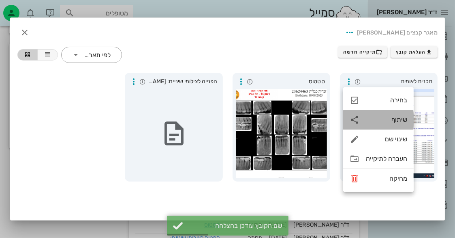
click at [400, 124] on div "שיתוף" at bounding box center [378, 119] width 71 height 19
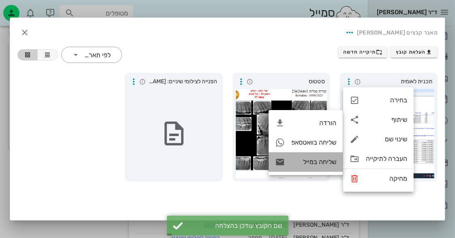
click at [302, 166] on div "שליחה במייל" at bounding box center [306, 161] width 74 height 19
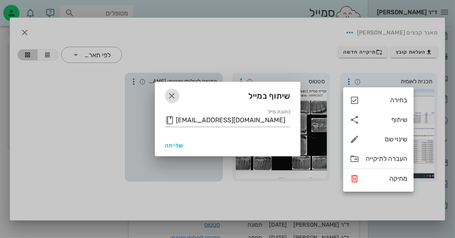
click at [170, 98] on icon "button" at bounding box center [172, 96] width 10 height 10
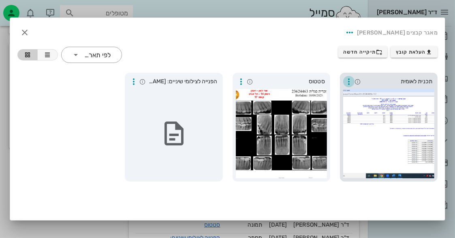
drag, startPoint x: 352, startPoint y: 83, endPoint x: 348, endPoint y: 85, distance: 4.2
click at [352, 83] on icon "button" at bounding box center [349, 82] width 10 height 10
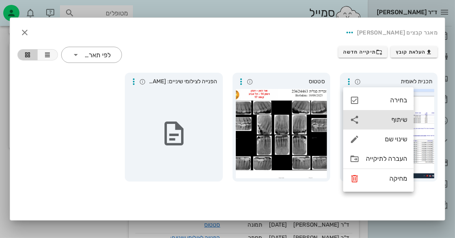
click at [379, 122] on div "שיתוף" at bounding box center [386, 120] width 41 height 8
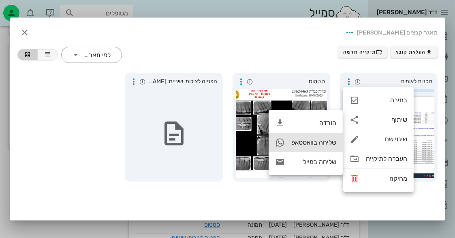
click at [315, 146] on div "שליחה בוואטסאפ" at bounding box center [313, 142] width 45 height 8
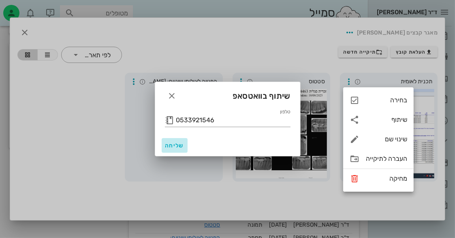
click at [174, 141] on button "שליחה" at bounding box center [175, 145] width 26 height 15
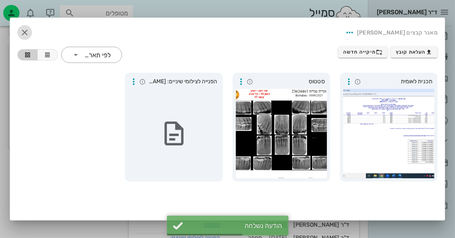
click at [24, 30] on icon "button" at bounding box center [25, 33] width 10 height 10
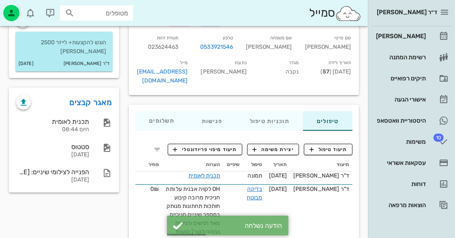
scroll to position [0, 0]
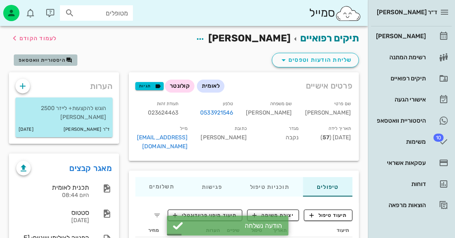
click at [67, 61] on icon "button" at bounding box center [69, 60] width 6 height 6
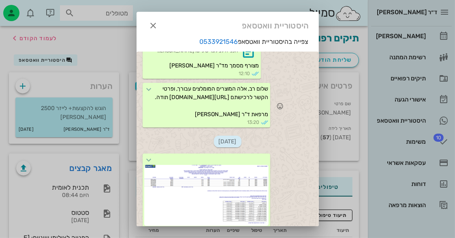
scroll to position [54, 0]
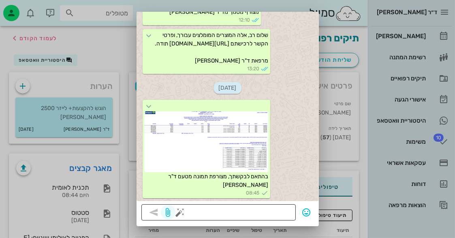
click at [176, 209] on span "button" at bounding box center [168, 212] width 15 height 10
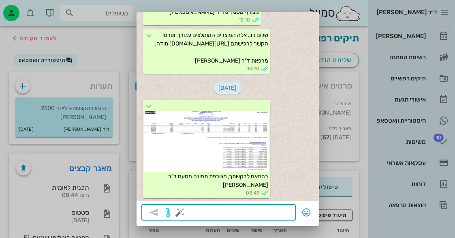
click at [185, 213] on button "button" at bounding box center [181, 212] width 10 height 10
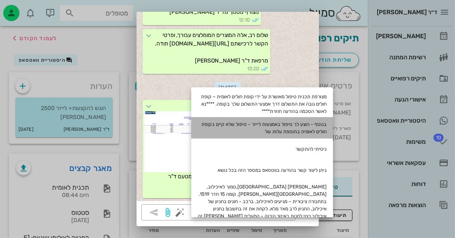
drag, startPoint x: 267, startPoint y: 130, endPoint x: 336, endPoint y: 124, distance: 69.6
click at [333, 124] on div "בנוסף - הוצע לך טיפול באמצעות לייזר - טיפול שלא קיים בקופת חולים לאומית בתוספת …" at bounding box center [262, 127] width 142 height 21
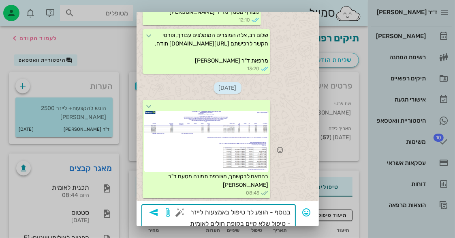
scroll to position [73, 0]
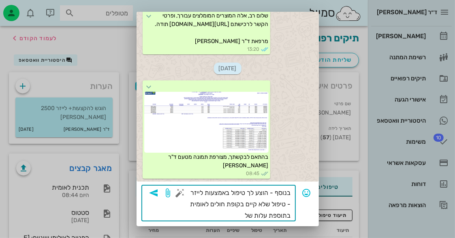
click at [277, 203] on textarea "בנוסף - הוצע לך טיפול באמצעות לייזר - טיפול שלא קיים בקופת חולים לאומית בתוספת …" at bounding box center [236, 204] width 109 height 34
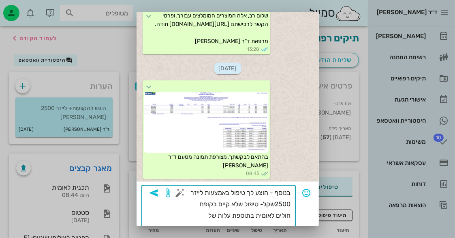
type textarea "בנוסף - הוצע לך טיפול באמצעות לייזר 2500שקל - טיפול שלא קיים בקופת חולים לאומית…"
click at [158, 191] on icon "button" at bounding box center [154, 193] width 10 height 10
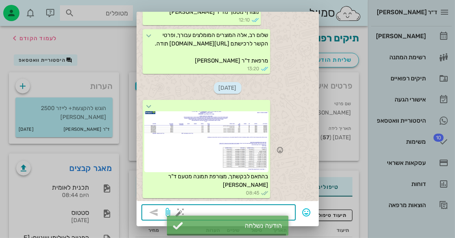
scroll to position [577, 0]
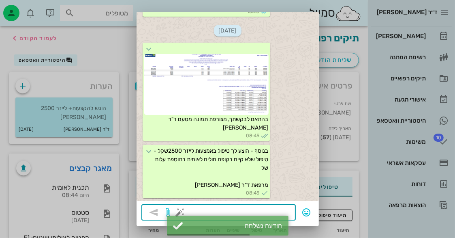
click at [185, 211] on button "button" at bounding box center [181, 212] width 10 height 10
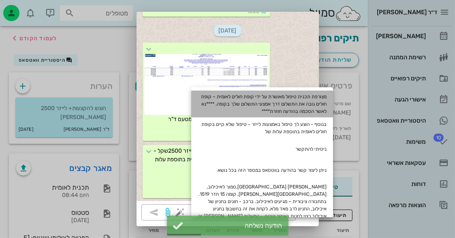
drag, startPoint x: 260, startPoint y: 113, endPoint x: 301, endPoint y: 105, distance: 41.7
click at [301, 105] on div "מצורפת תכנית טיפול מאושרת על ידי קופת חולים לאומית – קופת חולים גובה את התשלום …" at bounding box center [262, 103] width 142 height 27
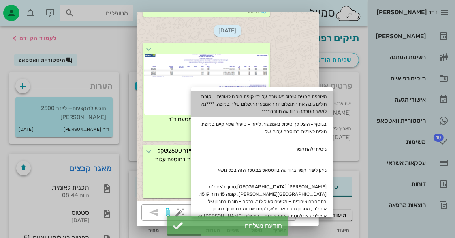
type textarea "מצורפת תכנית טיפול מאושרת על ידי קופת חולים לאומית – קופת חולים גובה את התשלום …"
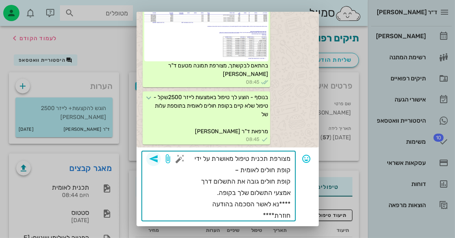
click at [158, 155] on icon "button" at bounding box center [154, 159] width 10 height 10
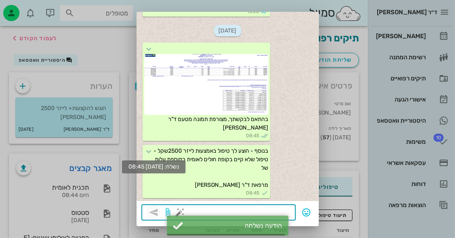
scroll to position [643, 0]
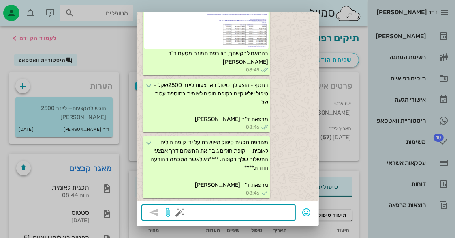
drag, startPoint x: 101, startPoint y: 38, endPoint x: 98, endPoint y: 45, distance: 7.7
click at [101, 38] on div at bounding box center [227, 119] width 455 height 238
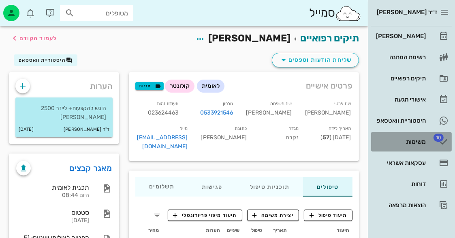
click at [429, 144] on link "10 משימות" at bounding box center [411, 141] width 81 height 19
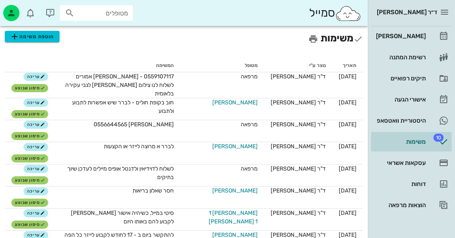
click at [79, 39] on h2 "משימות הוספת משימה" at bounding box center [184, 38] width 358 height 15
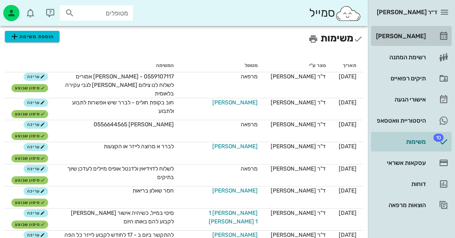
drag, startPoint x: 408, startPoint y: 36, endPoint x: 411, endPoint y: 40, distance: 4.9
click at [408, 36] on div "[PERSON_NAME]" at bounding box center [400, 36] width 51 height 6
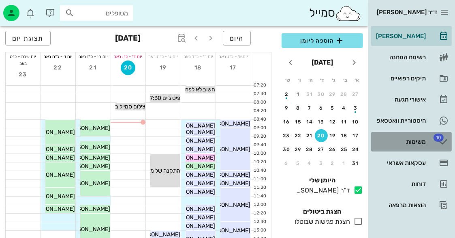
click at [418, 135] on div "משימות" at bounding box center [400, 141] width 51 height 13
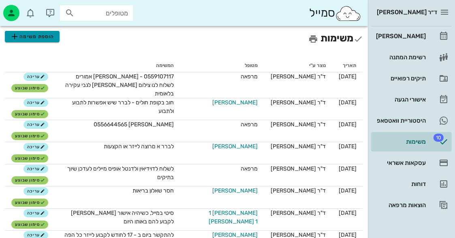
click at [39, 41] on span "הוספת משימה" at bounding box center [32, 37] width 45 height 10
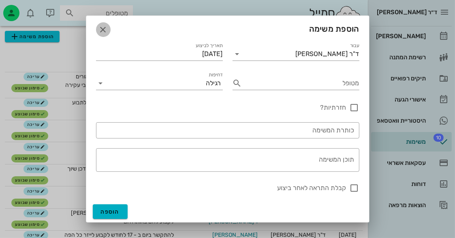
click at [109, 25] on button "button" at bounding box center [103, 29] width 15 height 15
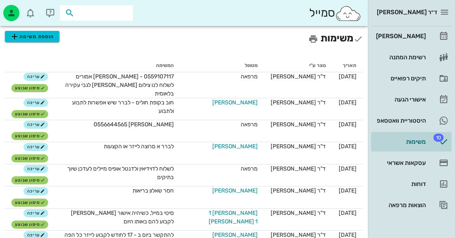
click at [101, 14] on input "text" at bounding box center [102, 13] width 52 height 11
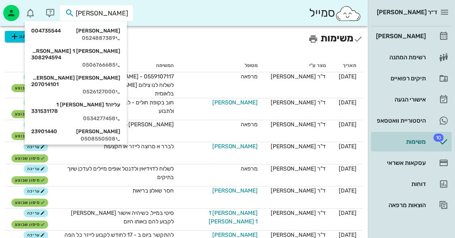
type input "[PERSON_NAME] עז"
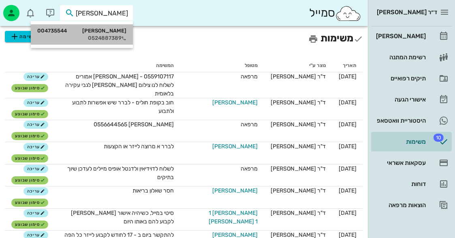
click at [111, 35] on div "0524887389" at bounding box center [81, 38] width 89 height 6
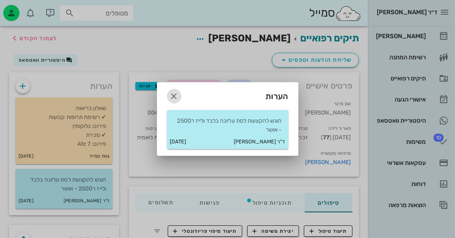
click at [170, 93] on icon "button" at bounding box center [174, 96] width 10 height 10
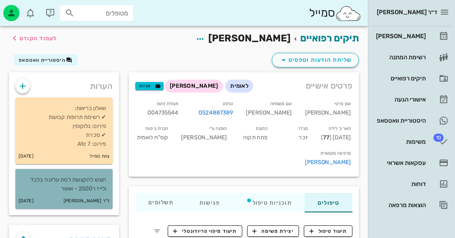
click at [82, 176] on p "הוגש להקצעות לסת עליונה בלבד ולייז ר2500 - אושר" at bounding box center [64, 184] width 84 height 18
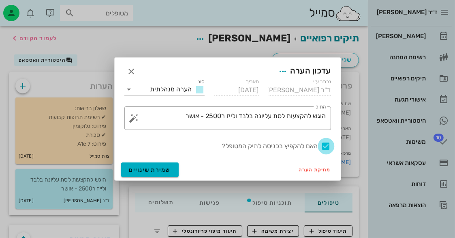
click at [327, 143] on div at bounding box center [326, 146] width 14 height 14
checkbox input "false"
click at [150, 169] on span "שמירת שינויים" at bounding box center [150, 169] width 42 height 7
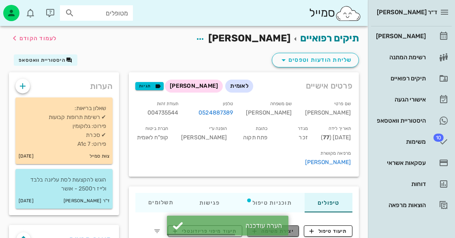
click at [259, 227] on span "יצירת משימה" at bounding box center [273, 230] width 41 height 7
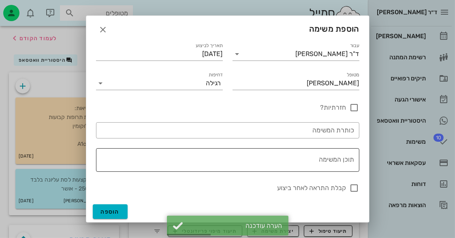
click at [304, 154] on textarea "תוכן המשימה" at bounding box center [226, 161] width 257 height 19
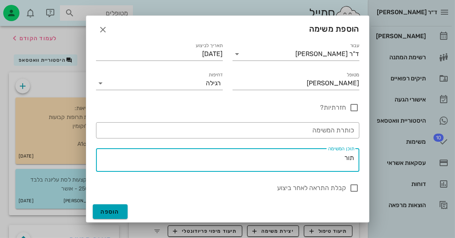
type textarea "תור"
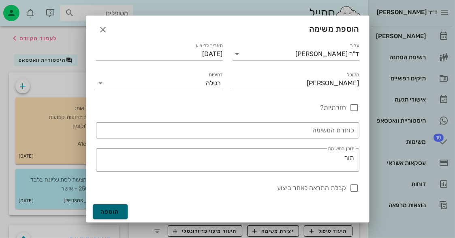
click at [111, 207] on button "הוספה" at bounding box center [110, 211] width 35 height 15
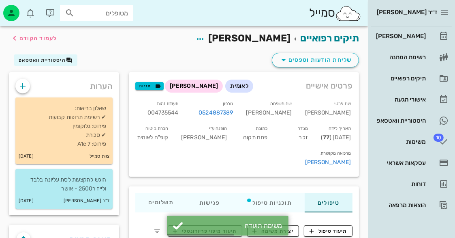
click at [121, 17] on input "מטופלים" at bounding box center [102, 13] width 52 height 11
type input "מו"
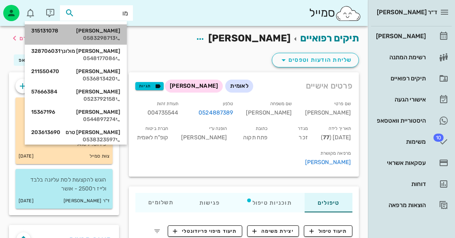
click at [110, 36] on div "0583298713" at bounding box center [75, 38] width 89 height 6
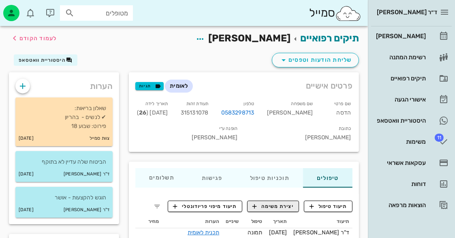
click at [285, 201] on button "יצירת משימה" at bounding box center [273, 205] width 52 height 11
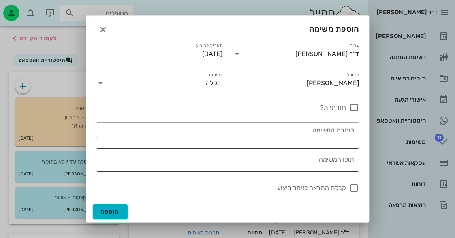
click at [311, 153] on div "תוכן המשימה" at bounding box center [226, 160] width 257 height 24
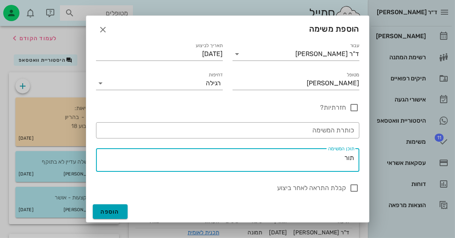
type textarea "תור"
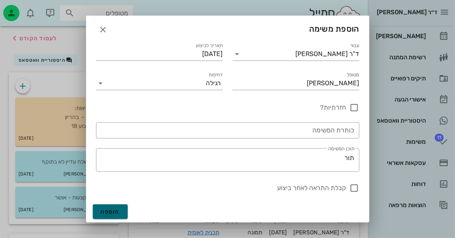
click at [118, 208] on span "הוספה" at bounding box center [110, 211] width 19 height 7
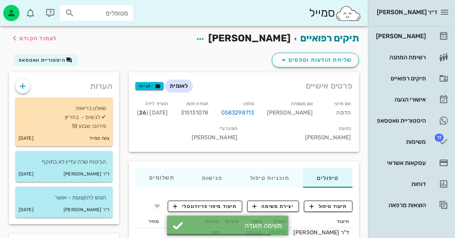
click at [91, 11] on input "מטופלים" at bounding box center [102, 13] width 52 height 11
type input "[PERSON_NAME]"
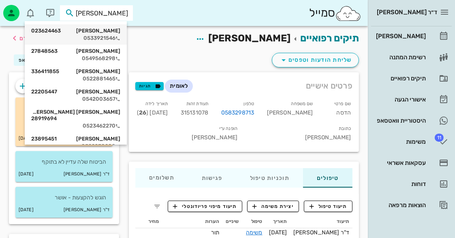
click at [81, 33] on div "[PERSON_NAME] 023624463" at bounding box center [75, 31] width 89 height 6
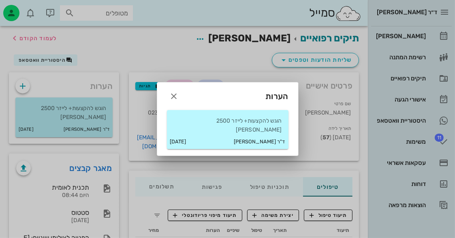
click at [186, 137] on small "[DATE]" at bounding box center [178, 141] width 16 height 8
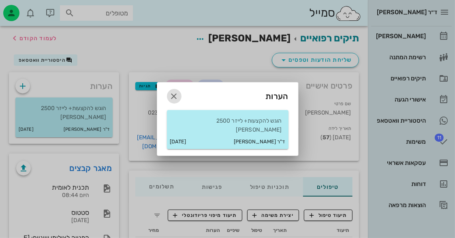
click at [172, 98] on icon "button" at bounding box center [174, 96] width 10 height 10
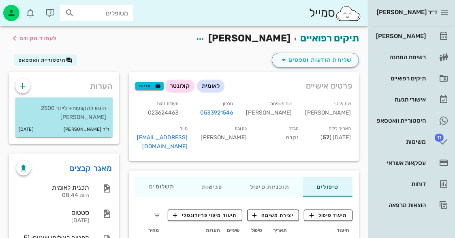
click at [112, 110] on div "הוגש להקצעות+ לייזר 2500 [PERSON_NAME]" at bounding box center [63, 109] width 97 height 24
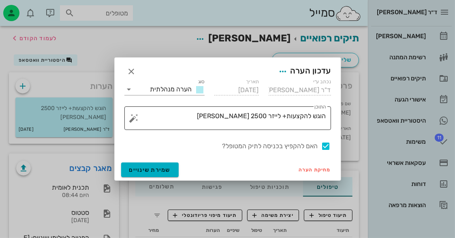
click at [208, 122] on textarea "הוגש להקצעות+ לייזר 2500 [PERSON_NAME]" at bounding box center [231, 119] width 191 height 19
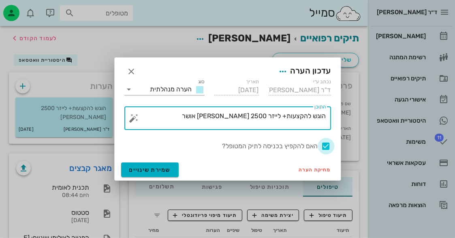
type textarea "הוגש להקצעות+ לייזר 2500 [PERSON_NAME] אושר"
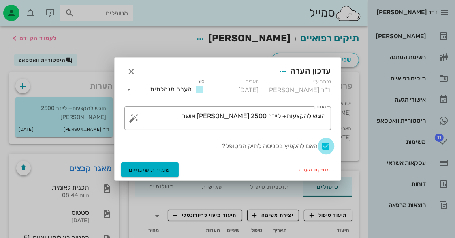
click at [323, 145] on div at bounding box center [326, 146] width 14 height 14
checkbox input "false"
click at [176, 169] on button "שמירת שינויים" at bounding box center [150, 169] width 58 height 15
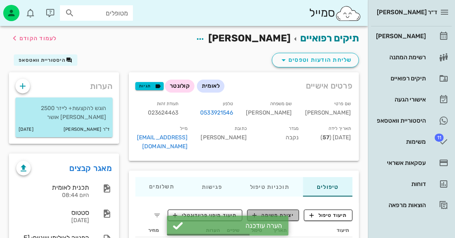
click at [277, 211] on span "יצירת משימה" at bounding box center [273, 214] width 41 height 7
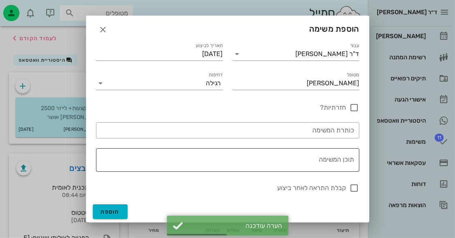
click at [288, 157] on textarea "תוכן המשימה" at bounding box center [226, 161] width 257 height 19
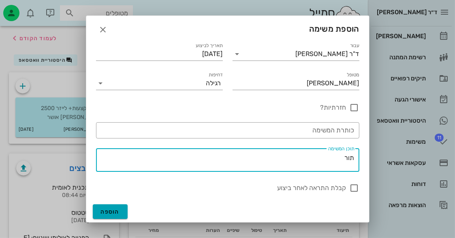
type textarea "תור"
click at [117, 211] on span "הוספה" at bounding box center [110, 211] width 19 height 7
